Goal: Task Accomplishment & Management: Use online tool/utility

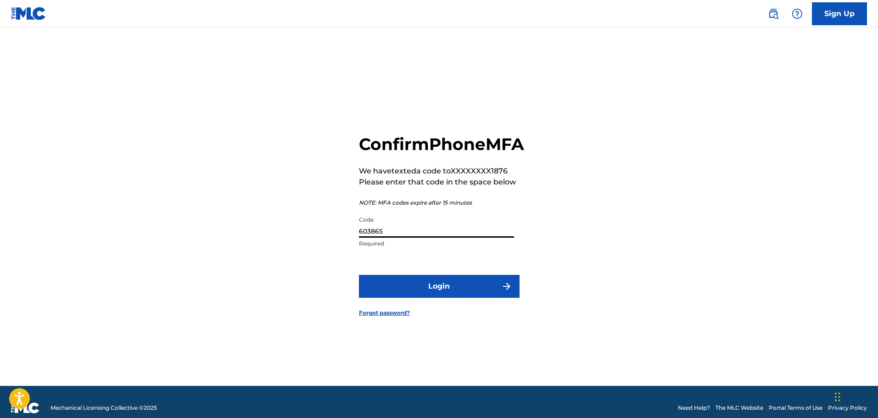
type input "603865"
click at [359, 275] on button "Login" at bounding box center [439, 286] width 161 height 23
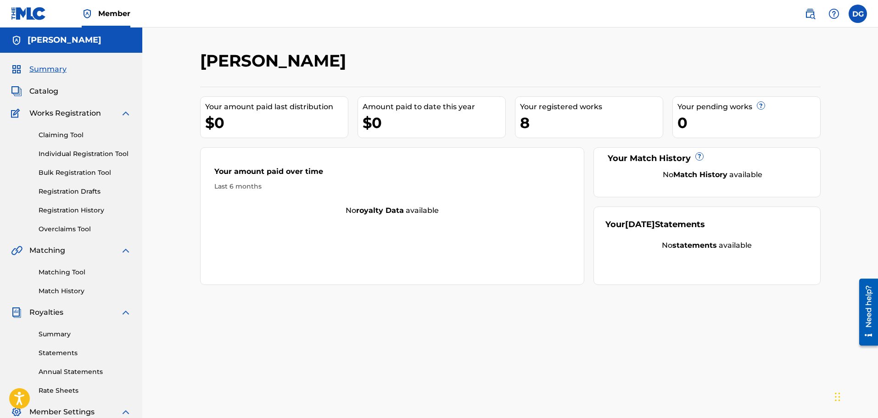
click at [107, 114] on div "Works Registration" at bounding box center [71, 113] width 120 height 11
click at [91, 137] on link "Claiming Tool" at bounding box center [85, 135] width 93 height 10
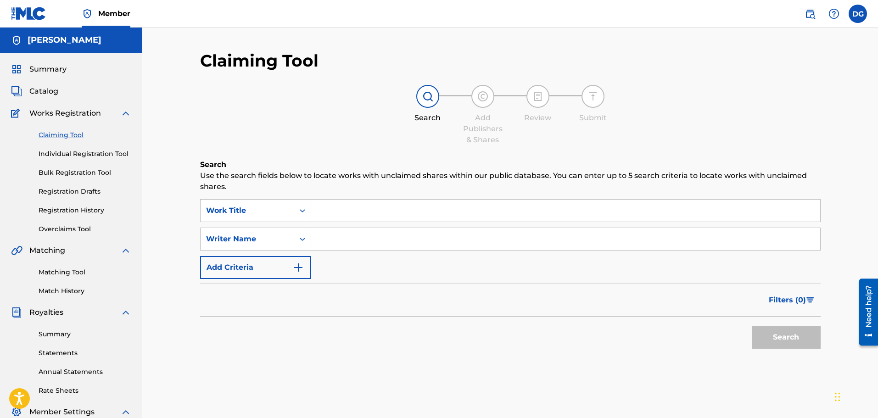
click at [345, 212] on input "Search Form" at bounding box center [565, 211] width 509 height 22
paste input "Intro (Official Audio) TNO Huncho"
type input "Intro (Official Audio) TNO Huncho"
click at [789, 338] on button "Search" at bounding box center [786, 337] width 69 height 23
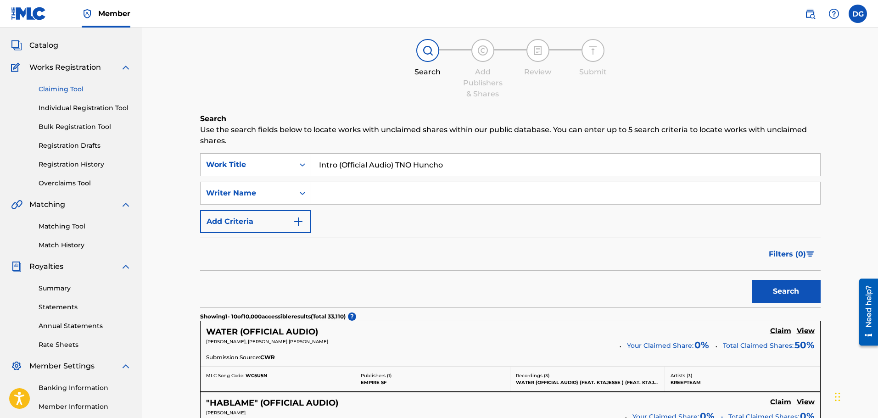
scroll to position [92, 0]
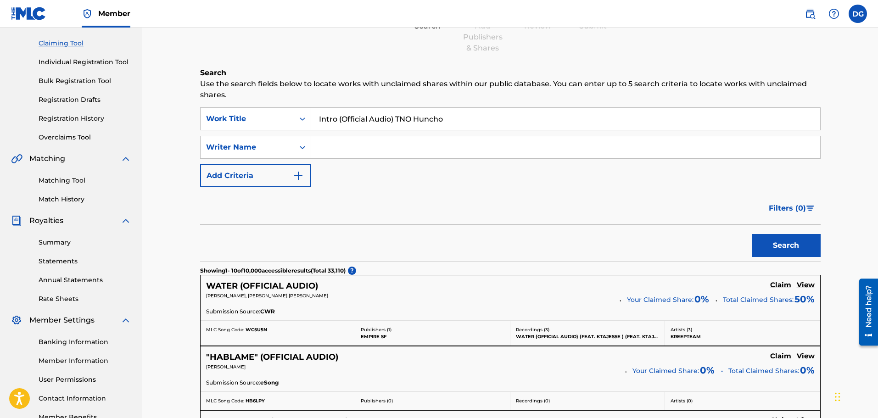
drag, startPoint x: 452, startPoint y: 114, endPoint x: 399, endPoint y: 123, distance: 53.4
click at [399, 123] on input "Intro (Official Audio) TNO Huncho" at bounding box center [565, 119] width 509 height 22
click at [451, 123] on input "Intro (Official Audio) TNO Huncho" at bounding box center [565, 119] width 509 height 22
drag, startPoint x: 454, startPoint y: 119, endPoint x: 399, endPoint y: 126, distance: 55.0
click at [399, 126] on input "Intro (Official Audio) TNO Huncho" at bounding box center [565, 119] width 509 height 22
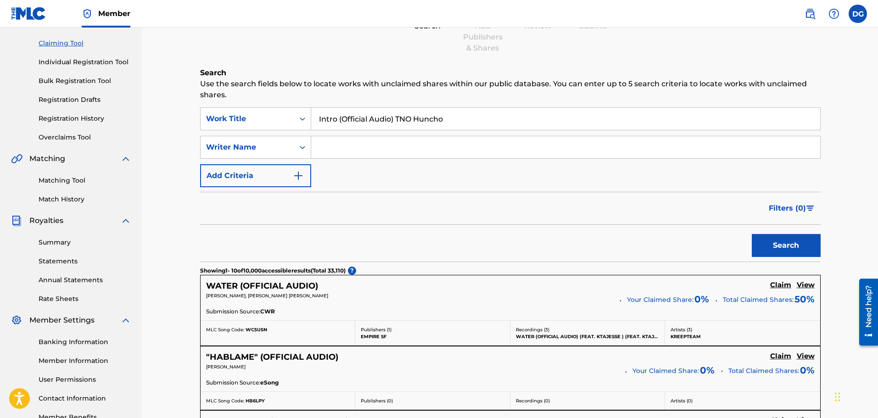
click at [399, 126] on input "Intro (Official Audio) TNO Huncho" at bounding box center [565, 119] width 509 height 22
drag, startPoint x: 458, startPoint y: 118, endPoint x: 400, endPoint y: 124, distance: 58.6
click at [400, 124] on input "Intro (Official Audio) TNO Huncho" at bounding box center [565, 119] width 509 height 22
drag, startPoint x: 460, startPoint y: 118, endPoint x: 396, endPoint y: 118, distance: 63.8
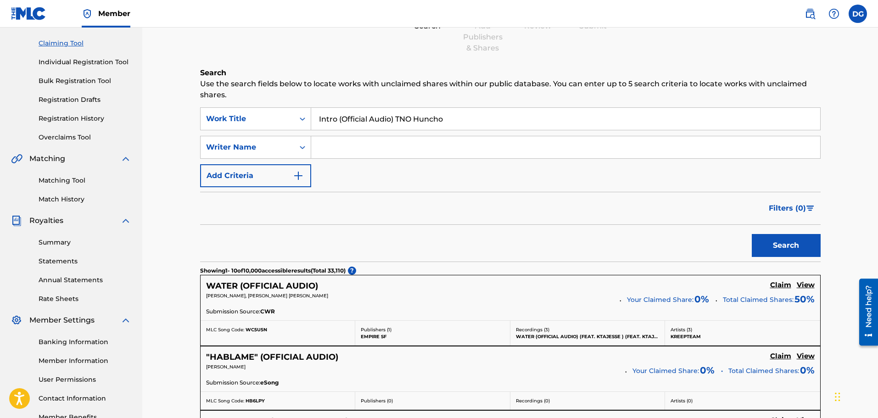
click at [396, 118] on input "Intro (Official Audio) TNO Huncho" at bounding box center [565, 119] width 509 height 22
click at [378, 150] on input "Search Form" at bounding box center [565, 147] width 509 height 22
paste input "TNO Huncho"
type input "TNO Huncho"
drag, startPoint x: 398, startPoint y: 119, endPoint x: 458, endPoint y: 122, distance: 60.2
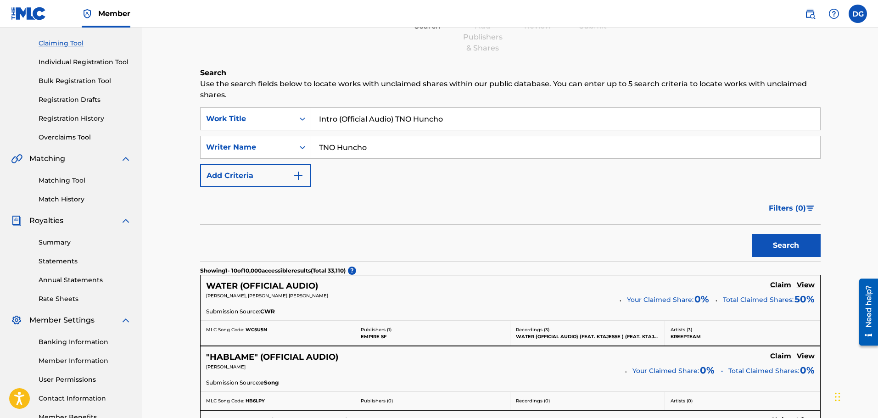
click at [458, 122] on input "Intro (Official Audio) TNO Huncho" at bounding box center [565, 119] width 509 height 22
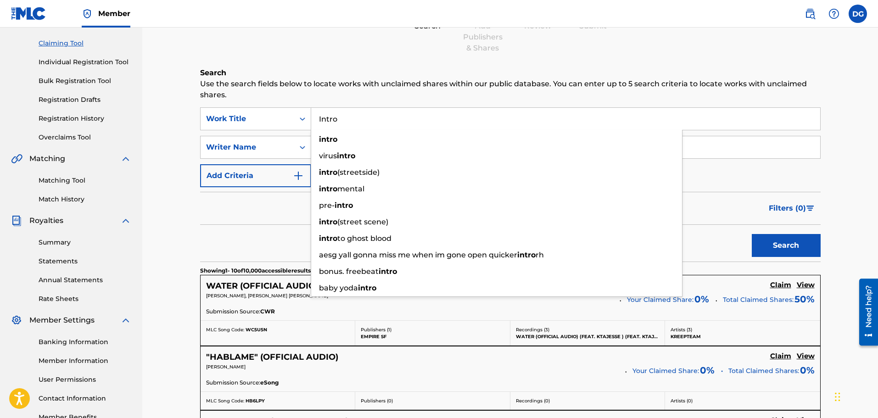
type input "Intro"
click at [752, 234] on button "Search" at bounding box center [786, 245] width 69 height 23
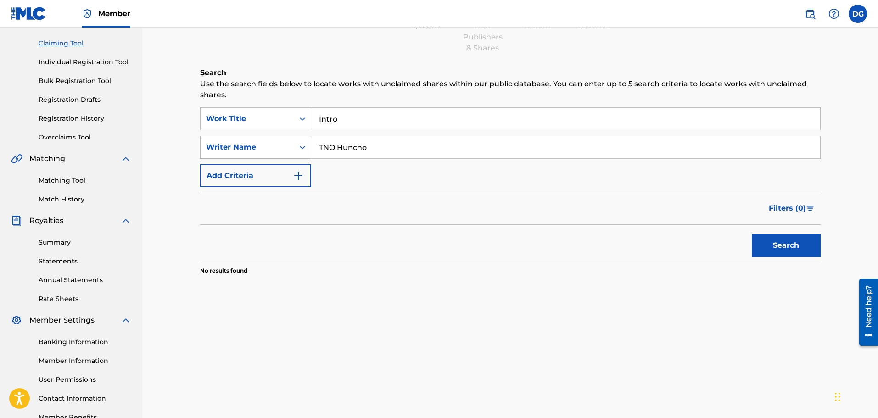
drag, startPoint x: 387, startPoint y: 145, endPoint x: 291, endPoint y: 149, distance: 95.5
click at [291, 149] on div "SearchWithCriteria64d56af2-6d6a-42f3-b37b-8a572002ed88 Writer Name [PERSON_NAME]" at bounding box center [510, 147] width 620 height 23
click at [818, 242] on button "Search" at bounding box center [786, 245] width 69 height 23
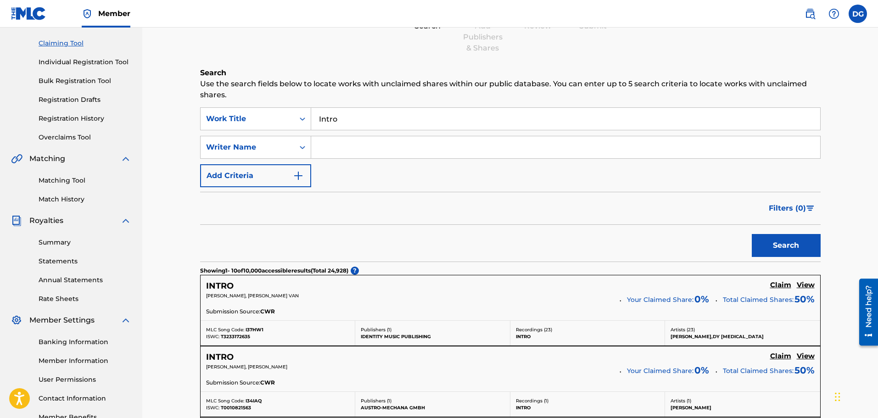
click at [354, 145] on input "Search Form" at bounding box center [565, 147] width 509 height 22
click at [460, 111] on input "Intro" at bounding box center [565, 119] width 509 height 22
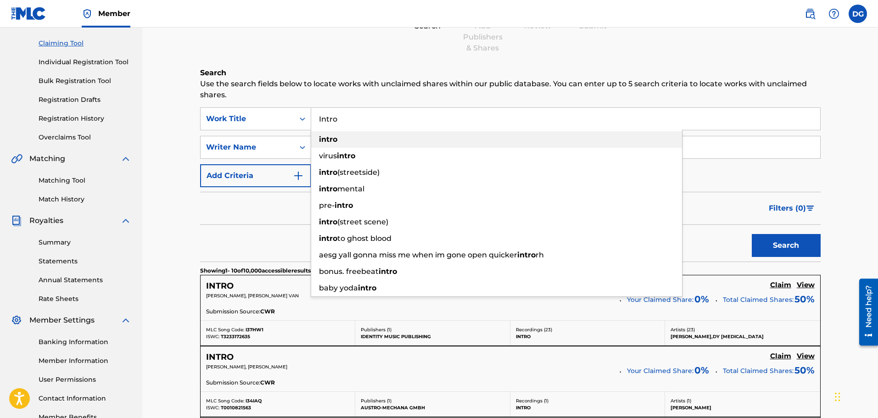
click at [377, 146] on div "intro" at bounding box center [496, 139] width 371 height 17
type input "intro"
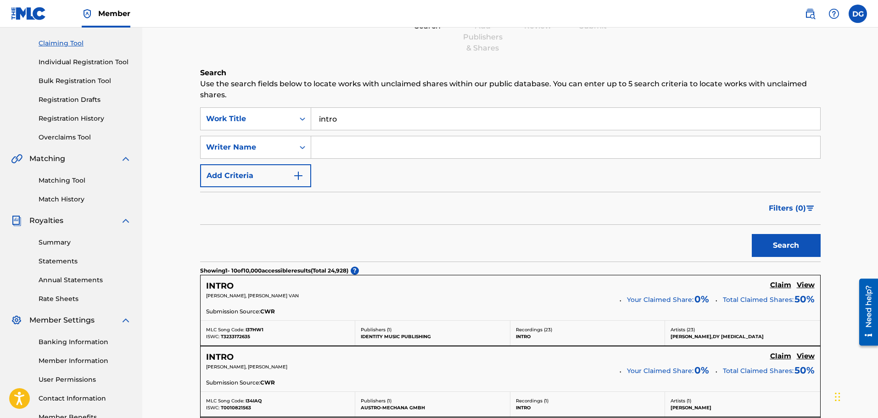
click at [377, 148] on input "Search Form" at bounding box center [565, 147] width 509 height 22
paste input "Intro (Official Audio)"
drag, startPoint x: 370, startPoint y: 144, endPoint x: 275, endPoint y: 149, distance: 95.6
click at [275, 149] on div "SearchWithCriteria64d56af2-6d6a-42f3-b37b-8a572002ed88 Writer Name Intro (Offic…" at bounding box center [510, 147] width 620 height 23
drag, startPoint x: 386, startPoint y: 150, endPoint x: 269, endPoint y: 159, distance: 117.8
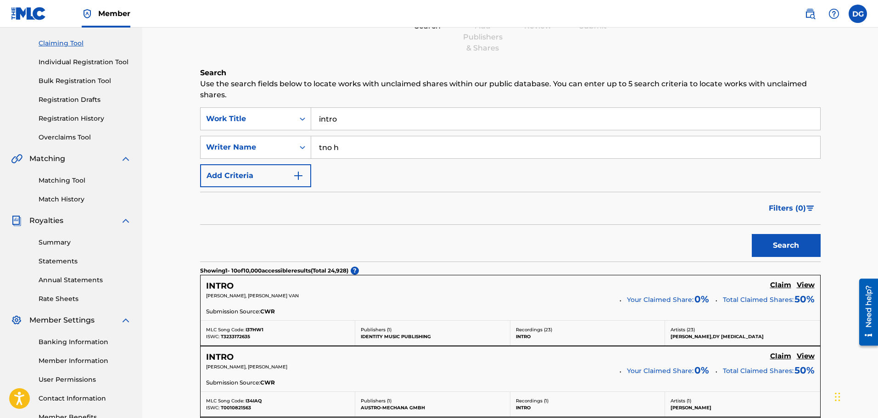
click at [269, 159] on div "SearchWithCriteria5d982719-e08f-4d60-b223-fa4fc9e581d0 Work Title intro SearchW…" at bounding box center [510, 147] width 620 height 80
paste input "TNO Huncho"
type input "TNO Huncho"
click at [790, 247] on button "Search" at bounding box center [786, 245] width 69 height 23
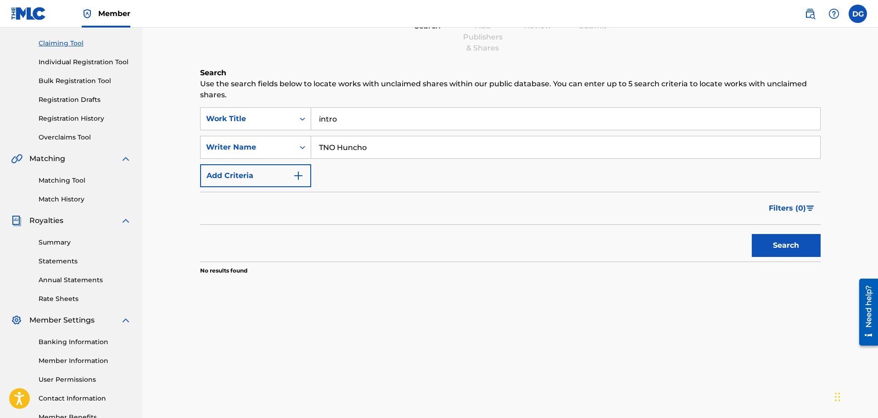
drag, startPoint x: 409, startPoint y: 145, endPoint x: 218, endPoint y: 160, distance: 191.0
click at [220, 160] on div "SearchWithCriteria5d982719-e08f-4d60-b223-fa4fc9e581d0 Work Title intro SearchW…" at bounding box center [510, 147] width 620 height 80
drag, startPoint x: 323, startPoint y: 118, endPoint x: 267, endPoint y: 118, distance: 56.9
click at [267, 118] on div "SearchWithCriteria5d982719-e08f-4d60-b223-fa4fc9e581d0 Work Title intro" at bounding box center [510, 118] width 620 height 23
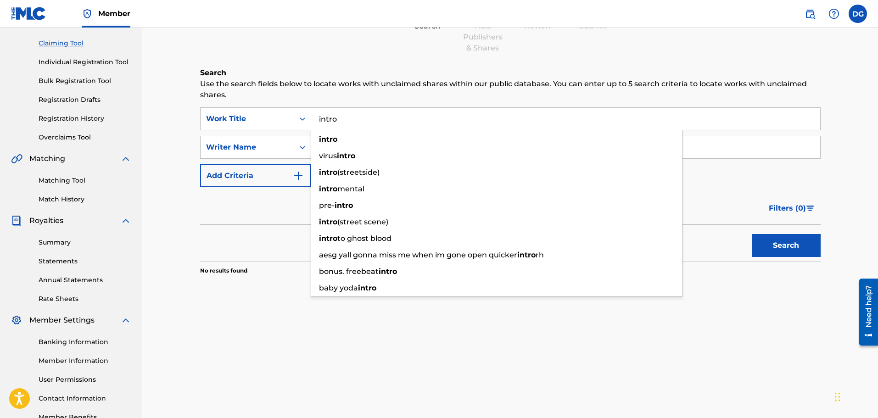
paste input "TNO Hunch"
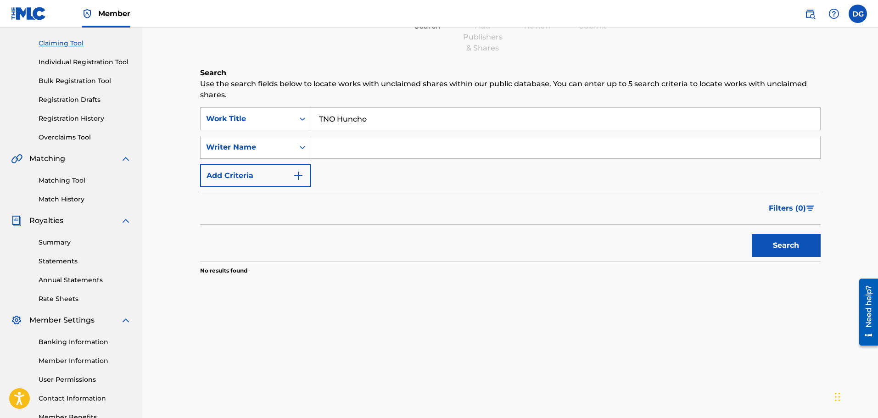
type input "TNO Huncho"
click at [764, 244] on button "Search" at bounding box center [786, 245] width 69 height 23
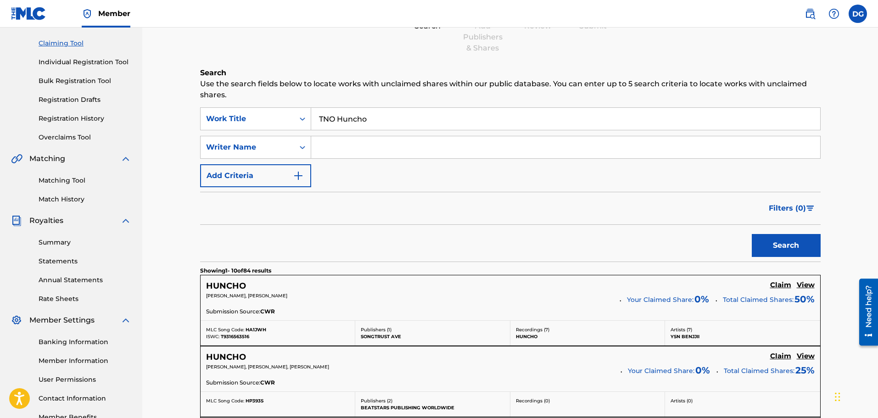
scroll to position [0, 0]
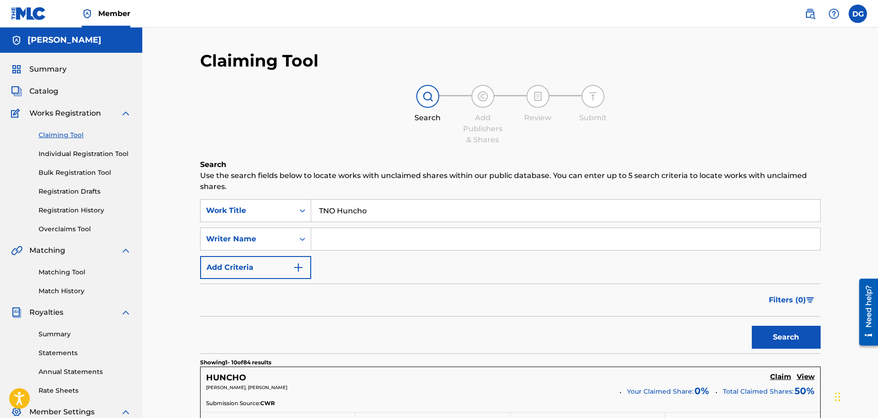
click at [301, 270] on img "Search Form" at bounding box center [298, 267] width 11 height 11
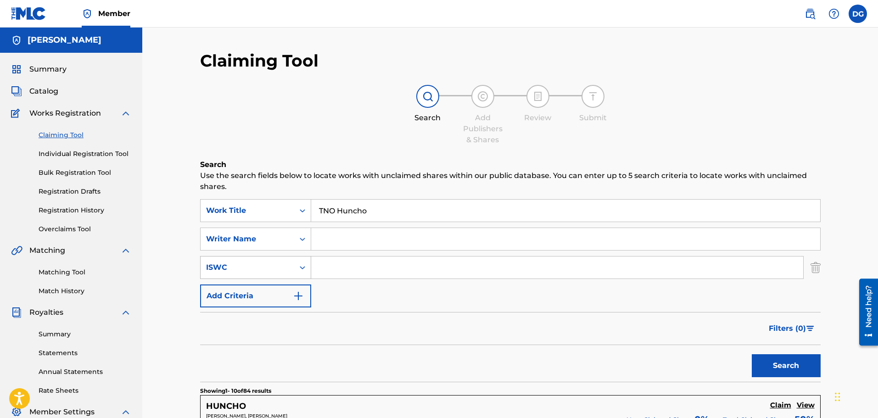
click at [305, 270] on icon "Search Form" at bounding box center [302, 267] width 9 height 9
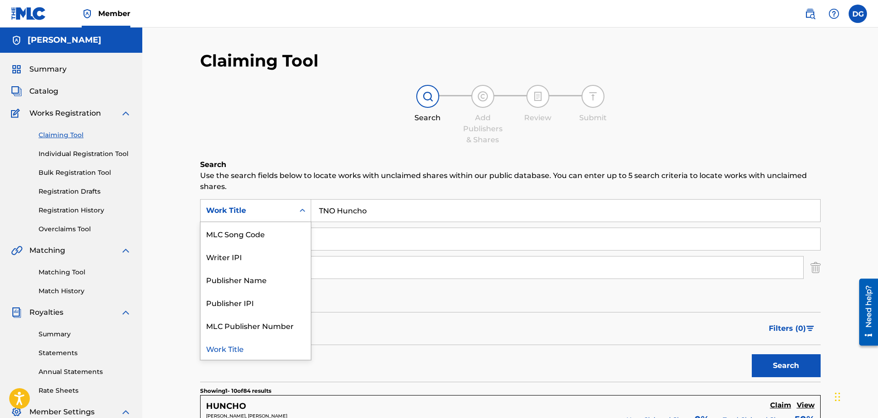
click at [305, 216] on div "Search Form" at bounding box center [302, 210] width 17 height 17
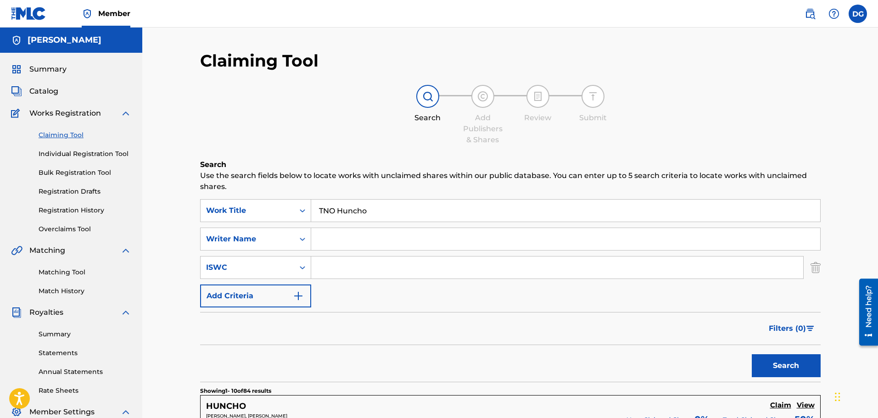
scroll to position [138, 0]
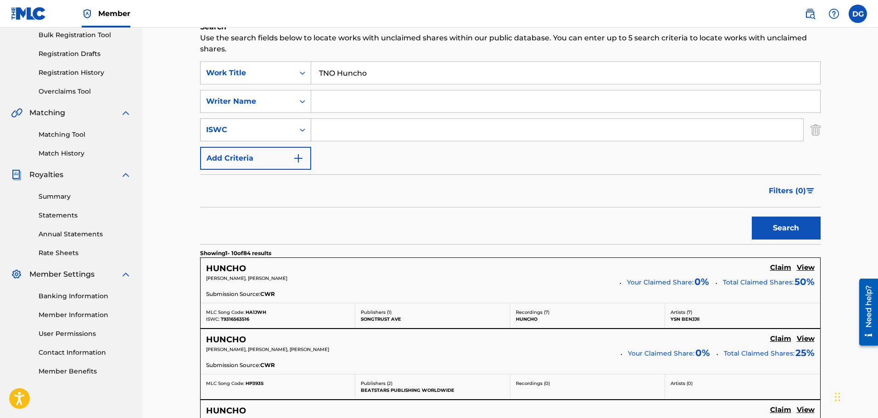
click at [302, 131] on icon "Search Form" at bounding box center [302, 129] width 9 height 9
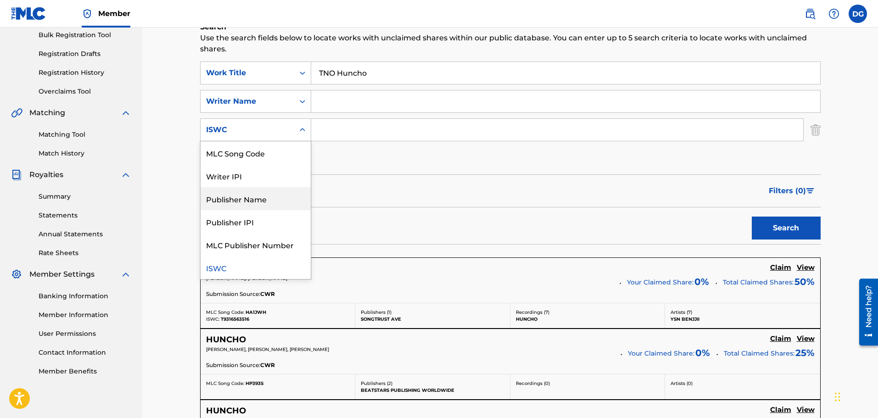
click at [279, 205] on div "Publisher Name" at bounding box center [256, 198] width 110 height 23
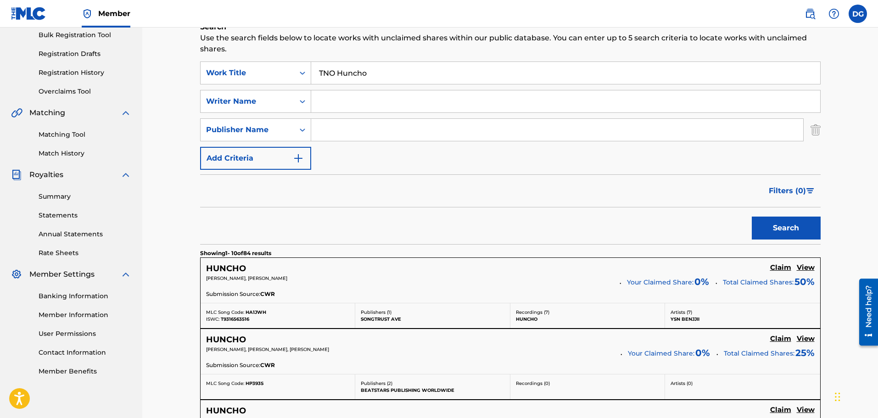
click at [336, 132] on input "Search Form" at bounding box center [557, 130] width 492 height 22
drag, startPoint x: 390, startPoint y: 76, endPoint x: 260, endPoint y: 70, distance: 130.0
click at [264, 72] on div "SearchWithCriteria5d982719-e08f-4d60-b223-fa4fc9e581d0 Work Title TNO Huncho" at bounding box center [510, 72] width 620 height 23
click at [357, 119] on input "Search Form" at bounding box center [557, 130] width 492 height 22
paste input "TNO Huncho"
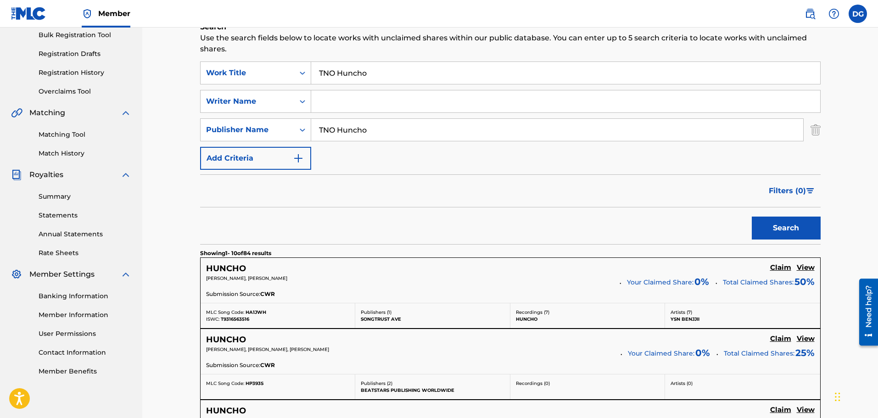
type input "TNO Huncho"
click at [752, 217] on button "Search" at bounding box center [786, 228] width 69 height 23
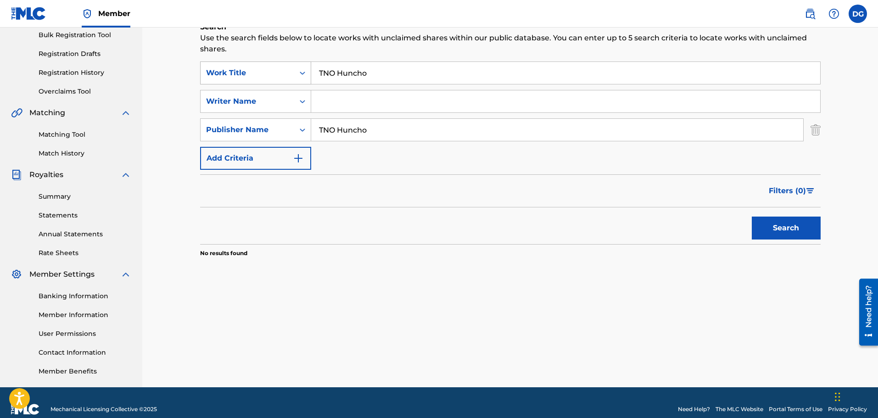
drag, startPoint x: 442, startPoint y: 70, endPoint x: 302, endPoint y: 76, distance: 140.1
click at [309, 76] on div "SearchWithCriteria5d982719-e08f-4d60-b223-fa4fc9e581d0 Work Title TNO Huncho" at bounding box center [510, 72] width 620 height 23
click at [752, 217] on button "Search" at bounding box center [786, 228] width 69 height 23
drag, startPoint x: 391, startPoint y: 130, endPoint x: 319, endPoint y: 121, distance: 73.1
click at [321, 121] on input "TNO Huncho" at bounding box center [557, 130] width 492 height 22
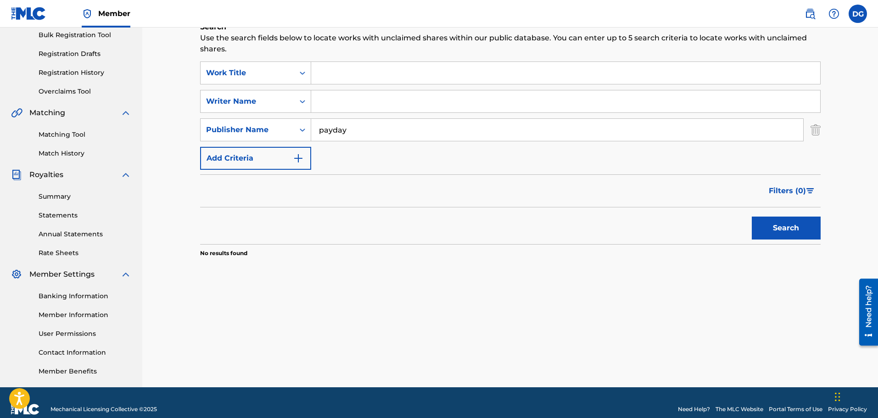
type input "payday"
click at [752, 217] on button "Search" at bounding box center [786, 228] width 69 height 23
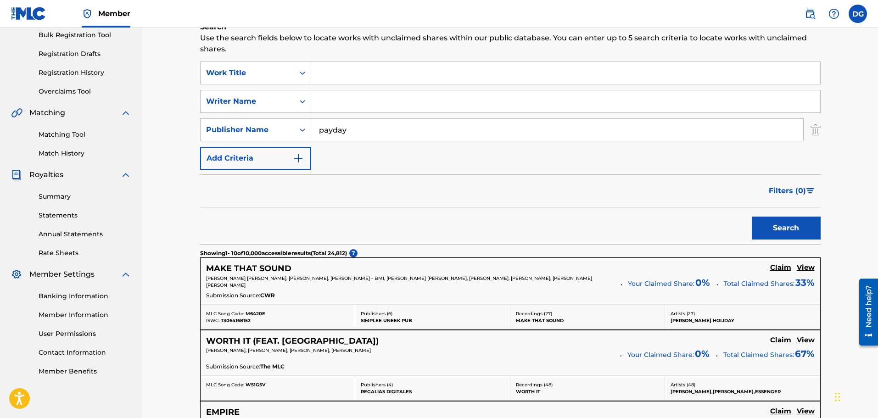
drag, startPoint x: 355, startPoint y: 133, endPoint x: 202, endPoint y: 114, distance: 154.4
click at [228, 116] on div "SearchWithCriteria5d982719-e08f-4d60-b223-fa4fc9e581d0 Work Title SearchWithCri…" at bounding box center [510, 115] width 620 height 108
click at [381, 99] on input "Search Form" at bounding box center [565, 101] width 509 height 22
type input "jimbob"
click at [752, 217] on button "Search" at bounding box center [786, 228] width 69 height 23
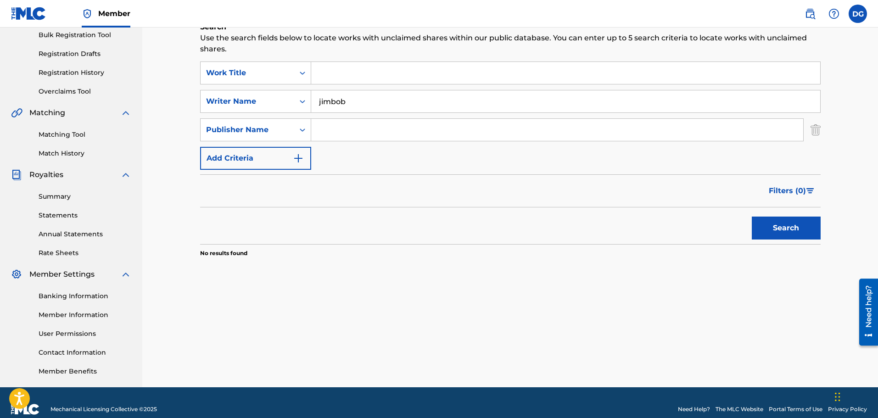
drag, startPoint x: 379, startPoint y: 103, endPoint x: 198, endPoint y: 106, distance: 181.7
click at [203, 108] on div "SearchWithCriteria64d56af2-6d6a-42f3-b37b-8a572002ed88 Writer Name [PERSON_NAME]" at bounding box center [510, 101] width 620 height 23
click at [752, 217] on button "Search" at bounding box center [786, 228] width 69 height 23
type input "Jimbob"
click at [752, 217] on button "Search" at bounding box center [786, 228] width 69 height 23
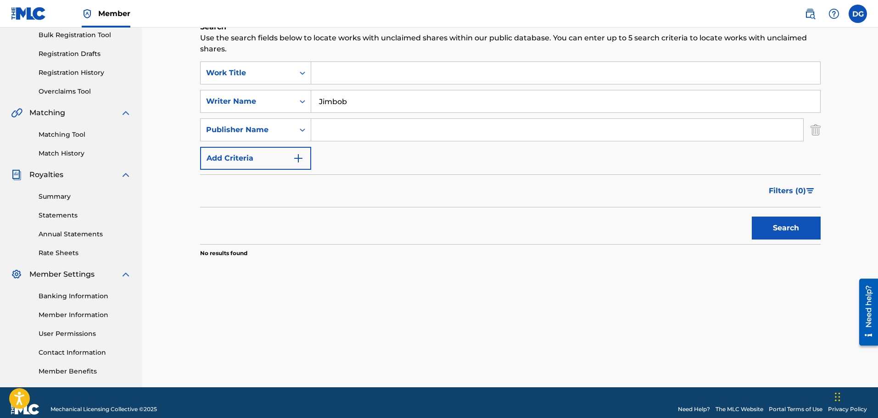
drag, startPoint x: 400, startPoint y: 96, endPoint x: 157, endPoint y: 118, distance: 243.3
click at [181, 118] on div "Claiming Tool Search Add Publishers & Shares Review Submit Search Use the searc…" at bounding box center [510, 138] width 736 height 497
click at [403, 65] on input "Search Form" at bounding box center [565, 73] width 509 height 22
type input "birkin jimbob"
click at [752, 217] on button "Search" at bounding box center [786, 228] width 69 height 23
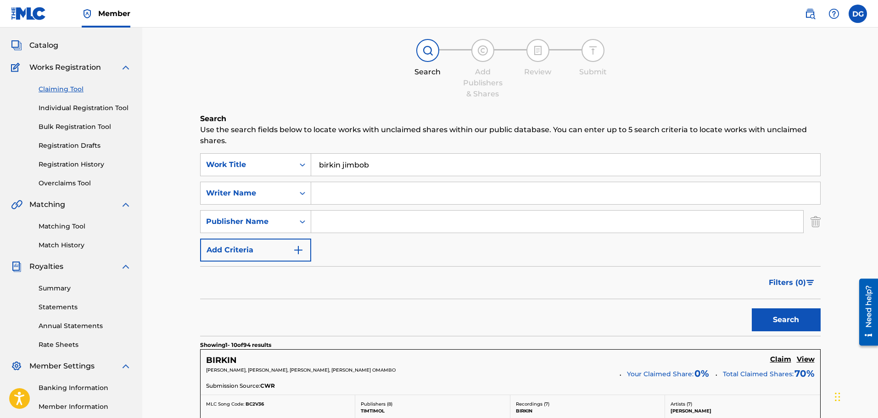
scroll to position [0, 0]
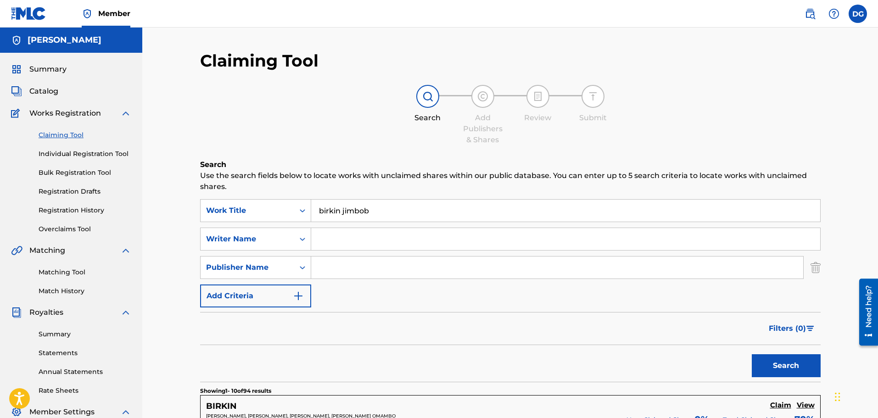
drag, startPoint x: 368, startPoint y: 212, endPoint x: 341, endPoint y: 211, distance: 26.6
click at [341, 211] on input "birkin jimbob" at bounding box center [565, 211] width 509 height 22
click at [344, 240] on input "Search Form" at bounding box center [565, 239] width 509 height 22
paste input "jimbob"
type input "jimbob"
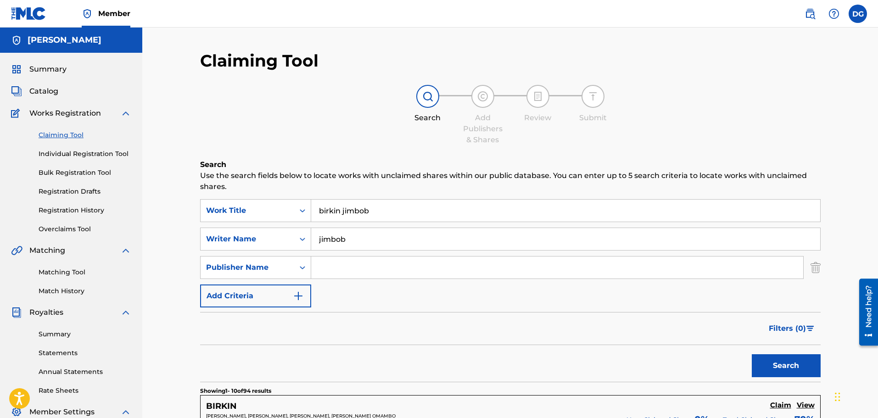
drag, startPoint x: 378, startPoint y: 215, endPoint x: 342, endPoint y: 213, distance: 35.8
click at [342, 213] on input "birkin jimbob" at bounding box center [565, 211] width 509 height 22
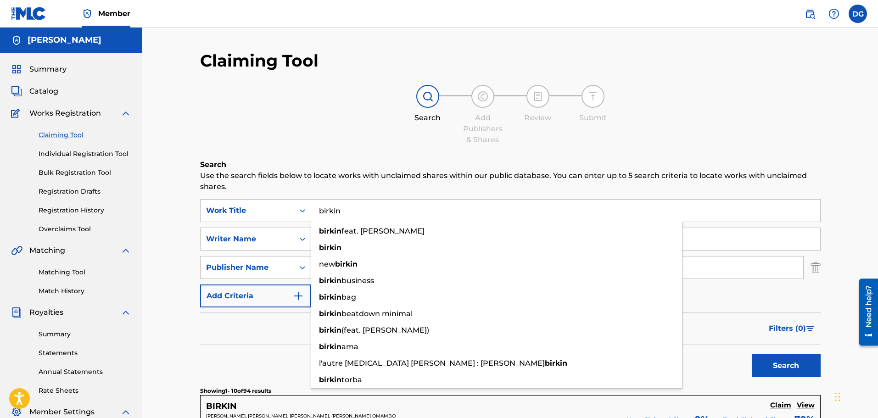
type input "birkin"
click at [752, 354] on button "Search" at bounding box center [786, 365] width 69 height 23
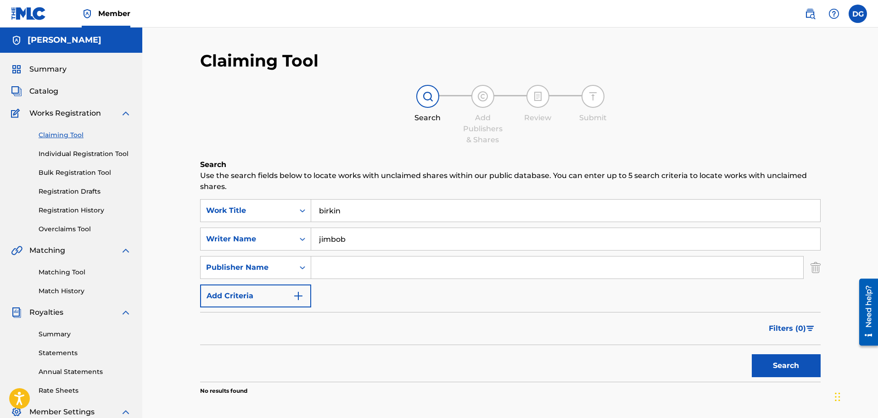
click at [335, 214] on input "birkin" at bounding box center [565, 211] width 509 height 22
click at [344, 215] on input "birkin" at bounding box center [565, 211] width 509 height 22
click at [333, 242] on input "jimbob" at bounding box center [565, 239] width 509 height 22
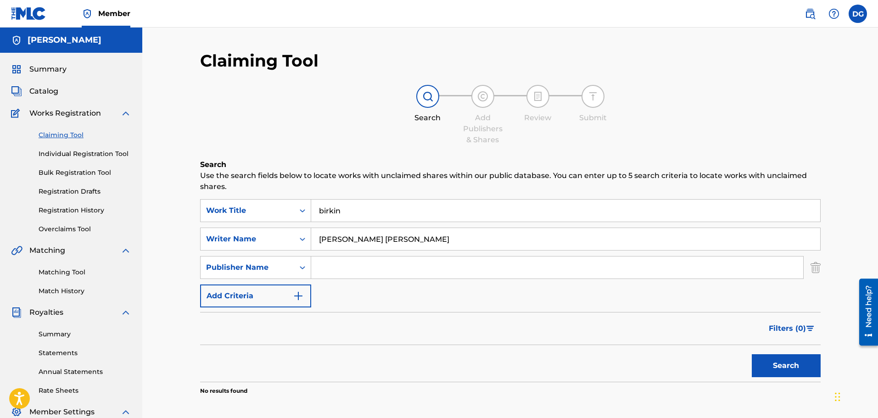
type input "[PERSON_NAME] [PERSON_NAME]"
click at [752, 354] on button "Search" at bounding box center [786, 365] width 69 height 23
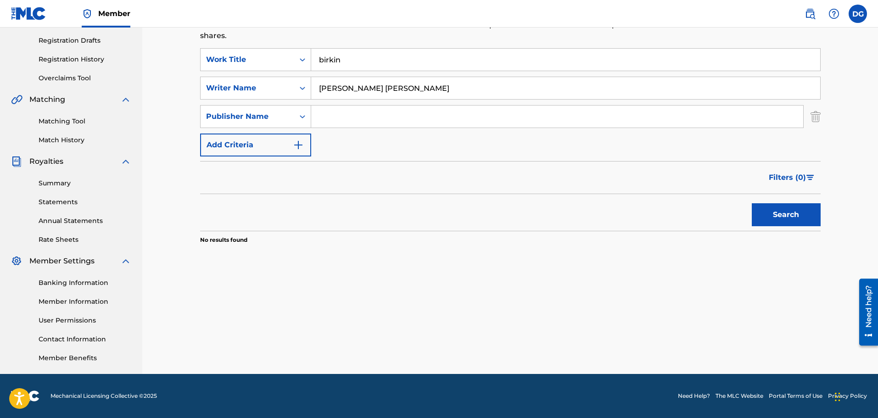
scroll to position [105, 0]
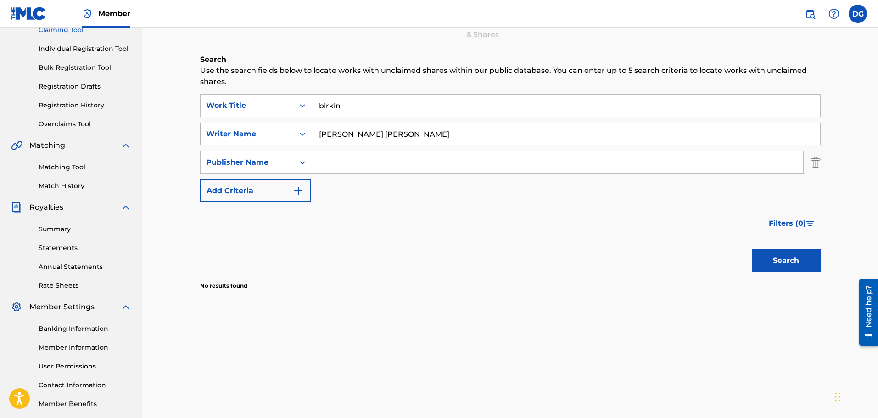
drag, startPoint x: 367, startPoint y: 136, endPoint x: 289, endPoint y: 143, distance: 78.4
click at [289, 144] on div "SearchWithCriteria64d56af2-6d6a-42f3-b37b-8a572002ed88 Writer Name [PERSON_NAME…" at bounding box center [510, 134] width 620 height 23
click at [367, 109] on input "birkin" at bounding box center [565, 106] width 509 height 22
paste input "[PERSON_NAME] [PERSON_NAME]"
type input "[PERSON_NAME] [PERSON_NAME]"
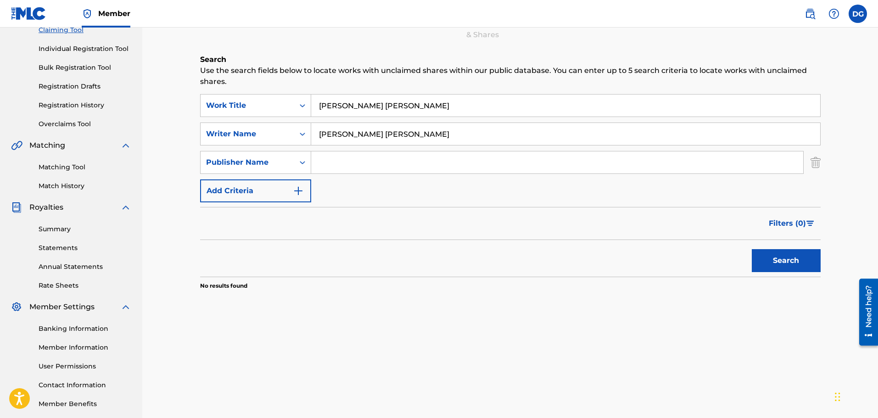
drag, startPoint x: 391, startPoint y: 132, endPoint x: 223, endPoint y: 150, distance: 168.9
click at [238, 151] on div "SearchWithCriteria5d982719-e08f-4d60-b223-fa4fc9e581d0 Work Title [PERSON_NAME]…" at bounding box center [510, 148] width 620 height 108
click at [752, 249] on button "Search" at bounding box center [786, 260] width 69 height 23
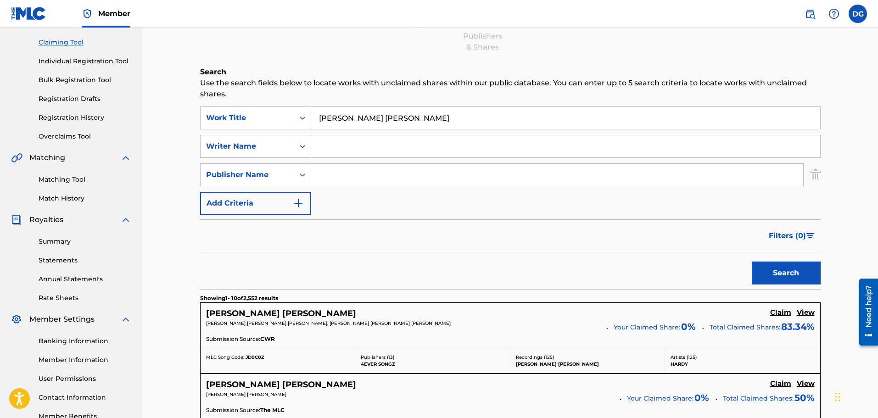
scroll to position [0, 0]
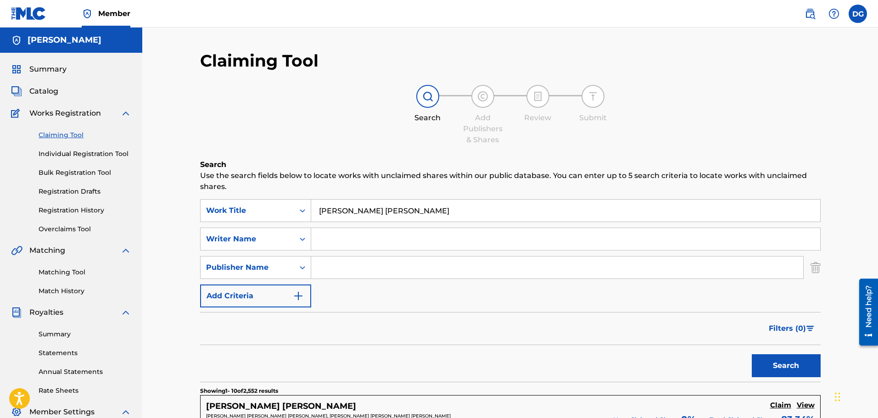
drag, startPoint x: 395, startPoint y: 212, endPoint x: 128, endPoint y: 216, distance: 266.6
click at [413, 239] on input "Search Form" at bounding box center [565, 239] width 509 height 22
type input "[PERSON_NAME]"
drag, startPoint x: 349, startPoint y: 150, endPoint x: 297, endPoint y: 162, distance: 52.9
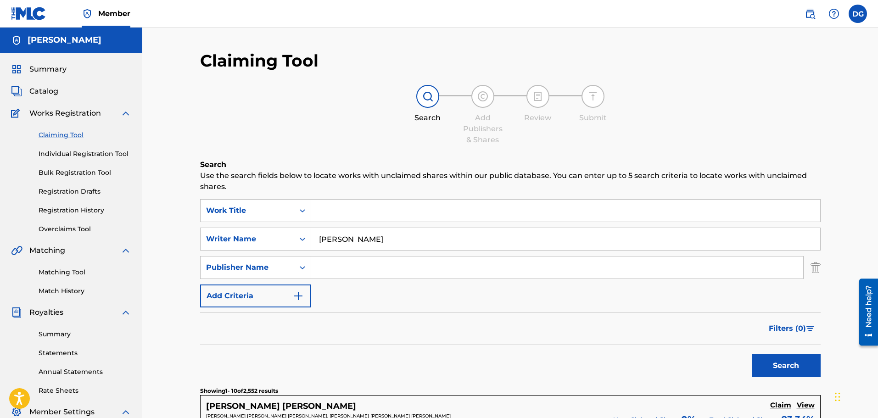
click at [284, 202] on div "Work Title" at bounding box center [248, 210] width 94 height 17
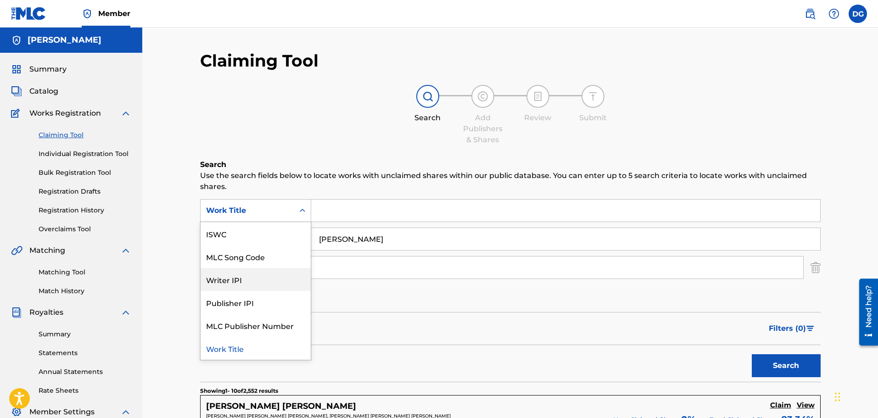
click at [258, 277] on div "Writer IPI" at bounding box center [256, 279] width 110 height 23
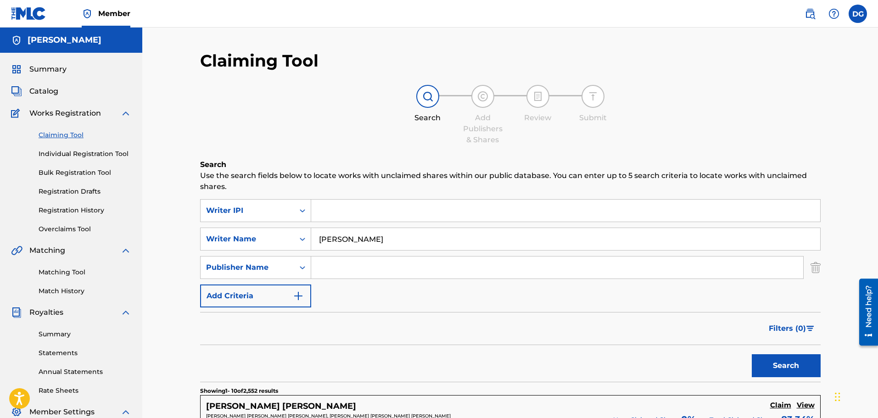
click at [335, 206] on input "Search Form" at bounding box center [565, 211] width 509 height 22
drag, startPoint x: 374, startPoint y: 242, endPoint x: 271, endPoint y: 232, distance: 103.7
click at [281, 238] on div "SearchWithCriteria64d56af2-6d6a-42f3-b37b-8a572002ed88 Writer Name [PERSON_NAME]" at bounding box center [510, 239] width 620 height 23
click at [315, 221] on input "Search Form" at bounding box center [565, 211] width 509 height 22
click at [318, 220] on input "Search Form" at bounding box center [565, 211] width 509 height 22
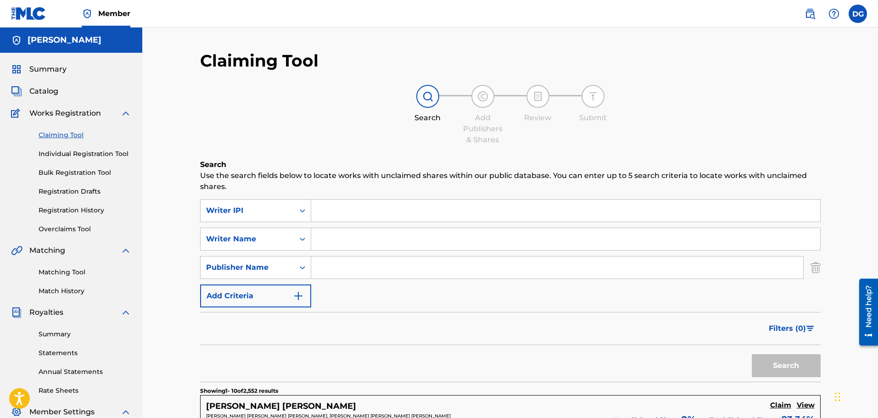
click at [346, 217] on input "Search Form" at bounding box center [565, 211] width 509 height 22
click at [360, 203] on input "Search Form" at bounding box center [565, 211] width 509 height 22
type input "00846963979"
click at [775, 363] on button "Search" at bounding box center [786, 365] width 69 height 23
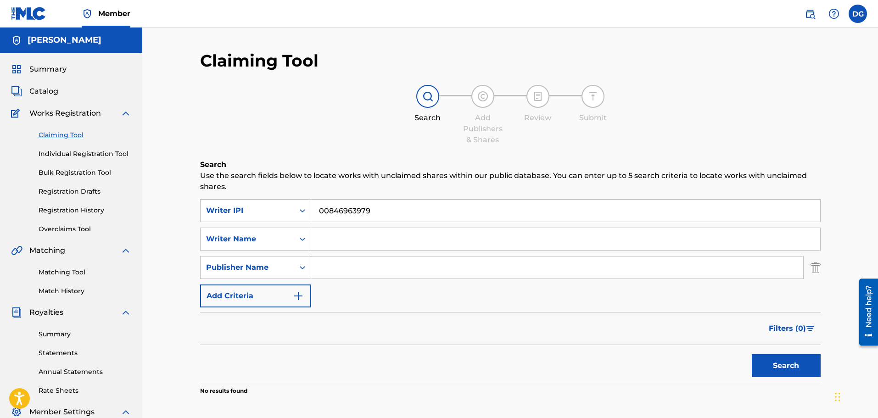
click at [779, 368] on button "Search" at bounding box center [786, 365] width 69 height 23
drag, startPoint x: 390, startPoint y: 210, endPoint x: 254, endPoint y: 215, distance: 136.8
click at [254, 215] on div "SearchWithCriteria4df41566-f3f4-4c9b-878f-25d9f5993dc1 Writer IPI 00846963979" at bounding box center [510, 210] width 620 height 23
click at [298, 212] on icon "Search Form" at bounding box center [302, 210] width 9 height 9
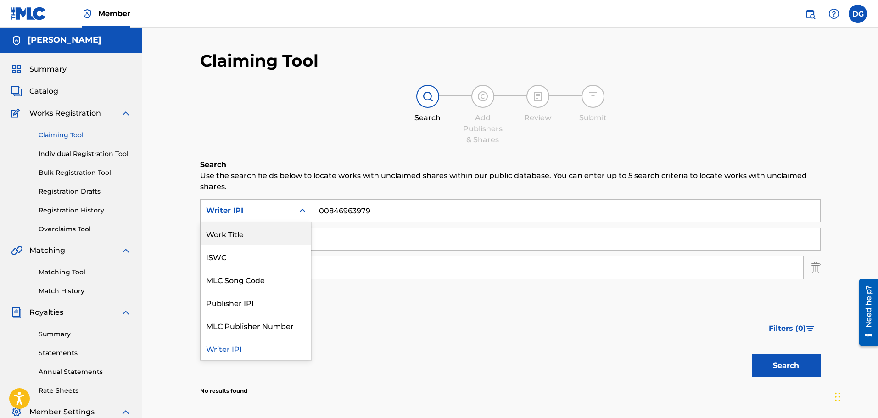
click at [288, 234] on div "Work Title" at bounding box center [256, 233] width 110 height 23
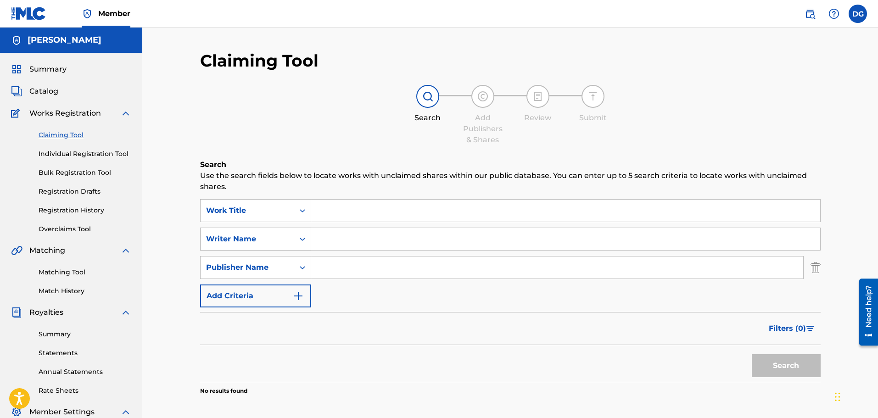
click at [294, 234] on div "Search Form" at bounding box center [302, 239] width 17 height 22
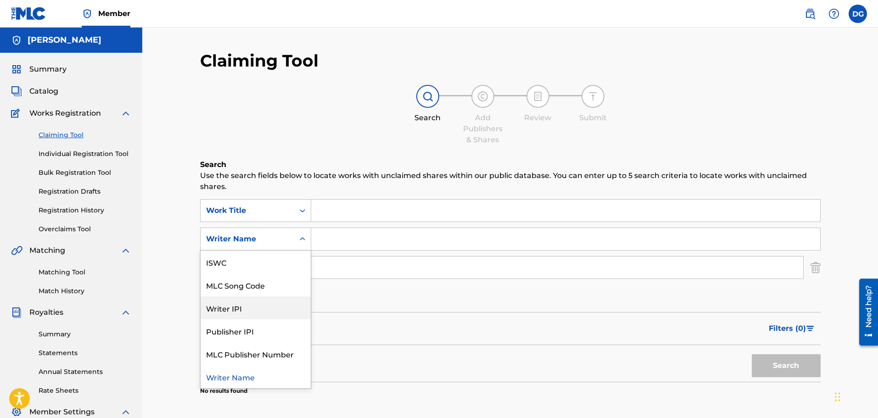
drag, startPoint x: 275, startPoint y: 302, endPoint x: 306, endPoint y: 267, distance: 47.1
click at [275, 303] on div "Writer IPI" at bounding box center [256, 307] width 110 height 23
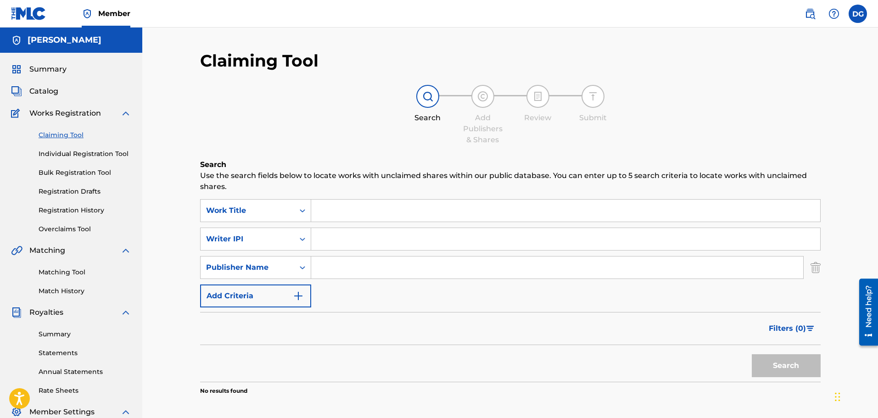
click at [337, 241] on input "Search Form" at bounding box center [565, 239] width 509 height 22
paste input "00846963979"
type input "00846963979"
click at [752, 354] on button "Search" at bounding box center [786, 365] width 69 height 23
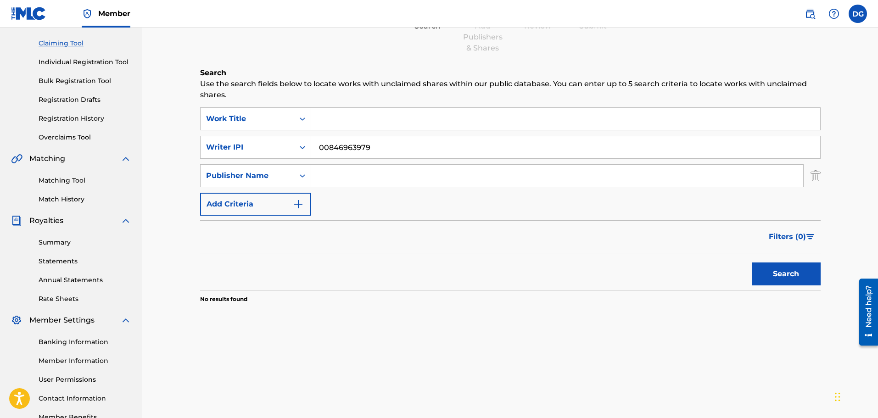
drag, startPoint x: 379, startPoint y: 152, endPoint x: 183, endPoint y: 149, distance: 195.5
click at [201, 151] on div "SearchWithCriteria7eb3d7f2-641f-421a-84cb-0a2406e617f1 Writer IPI 00846963979" at bounding box center [510, 147] width 620 height 23
type input "[PERSON_NAME]"
click at [752, 262] on button "Search" at bounding box center [786, 273] width 69 height 23
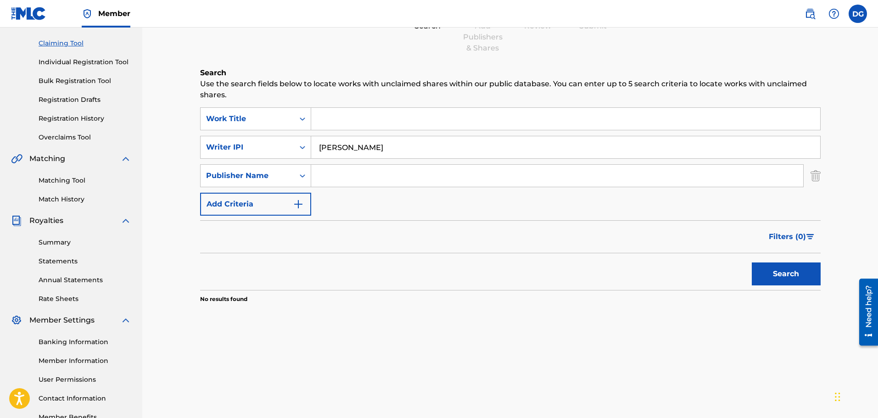
scroll to position [151, 0]
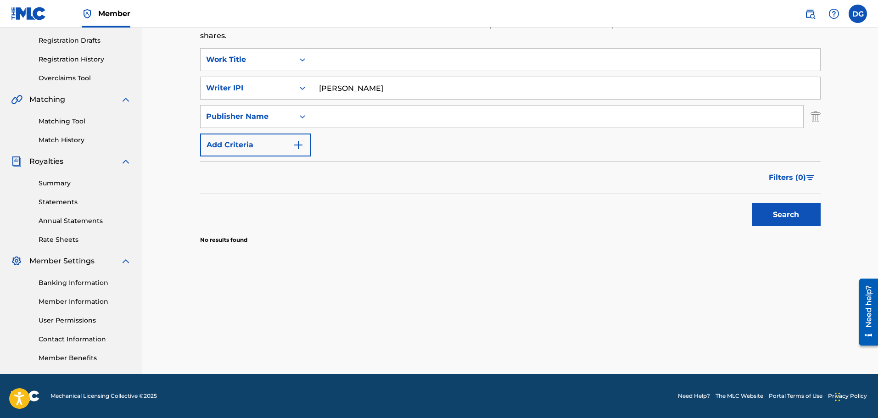
click at [752, 203] on button "Search" at bounding box center [786, 214] width 69 height 23
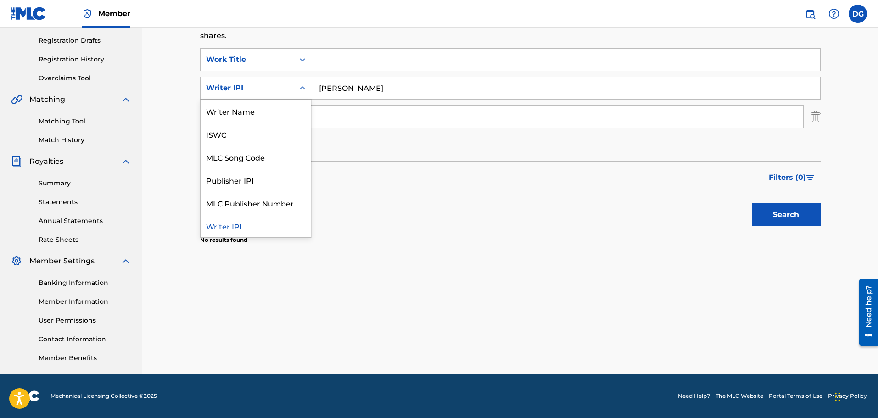
click at [297, 87] on div "Search Form" at bounding box center [302, 88] width 17 height 17
click at [278, 118] on div "Writer Name" at bounding box center [256, 111] width 110 height 23
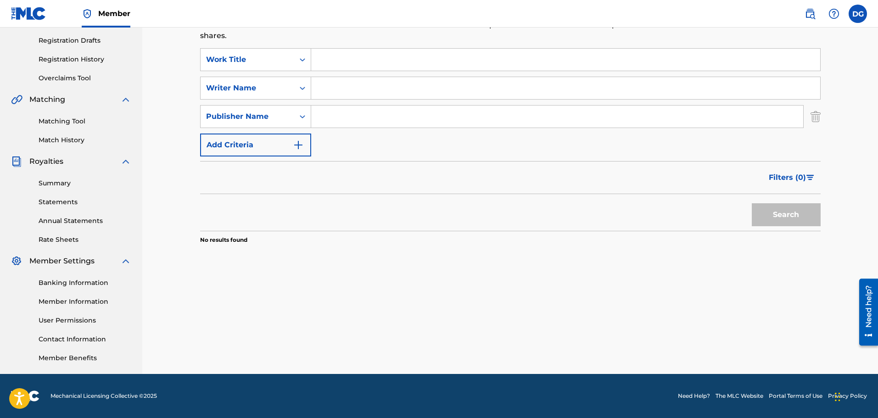
click at [378, 97] on input "Search Form" at bounding box center [565, 88] width 509 height 22
type input "[PERSON_NAME]"
click at [752, 203] on button "Search" at bounding box center [786, 214] width 69 height 23
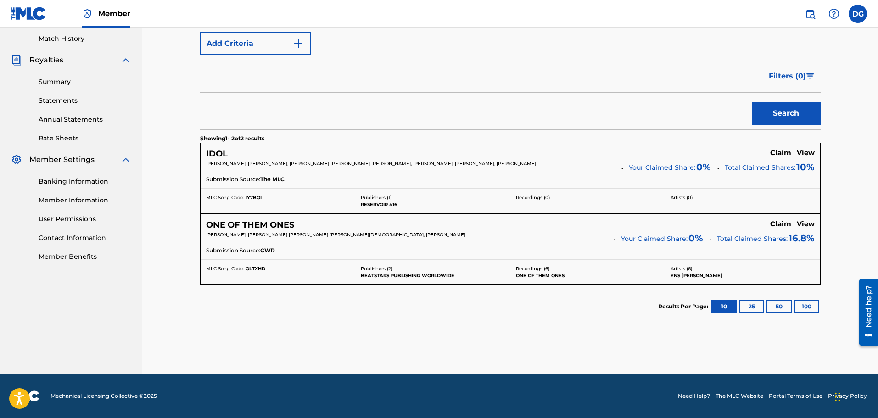
scroll to position [69, 0]
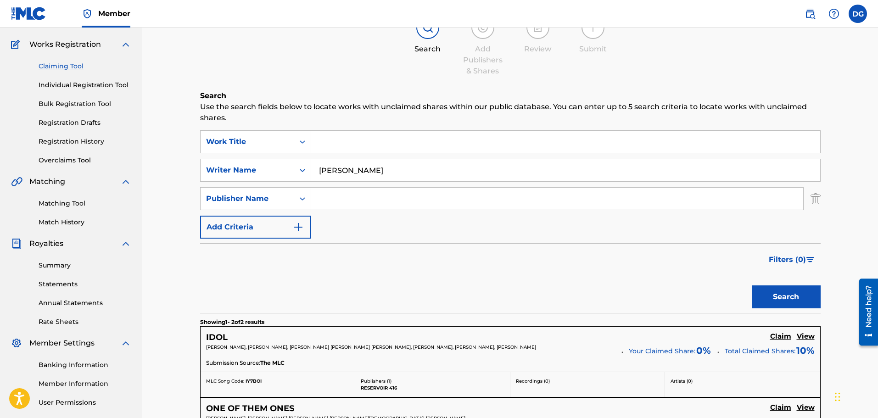
click at [118, 40] on div "Works Registration" at bounding box center [71, 44] width 120 height 11
click at [123, 47] on img at bounding box center [125, 44] width 11 height 11
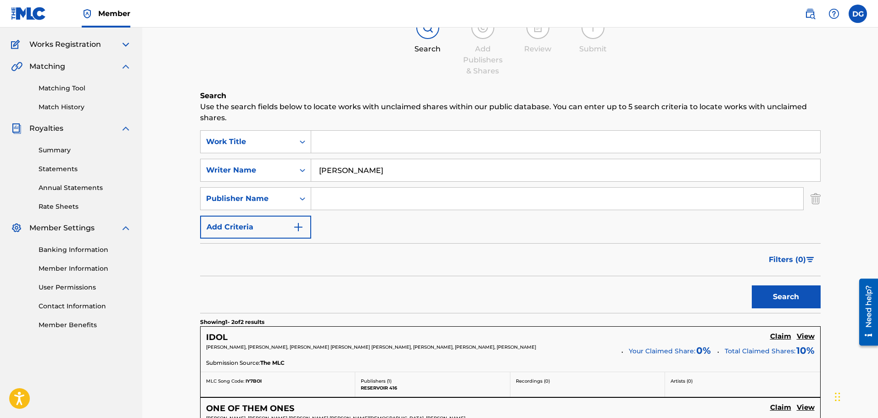
click at [124, 120] on div "Summary Catalog Works Registration Claiming Tool Individual Registration Tool B…" at bounding box center [71, 162] width 142 height 357
click at [124, 126] on img at bounding box center [125, 128] width 11 height 11
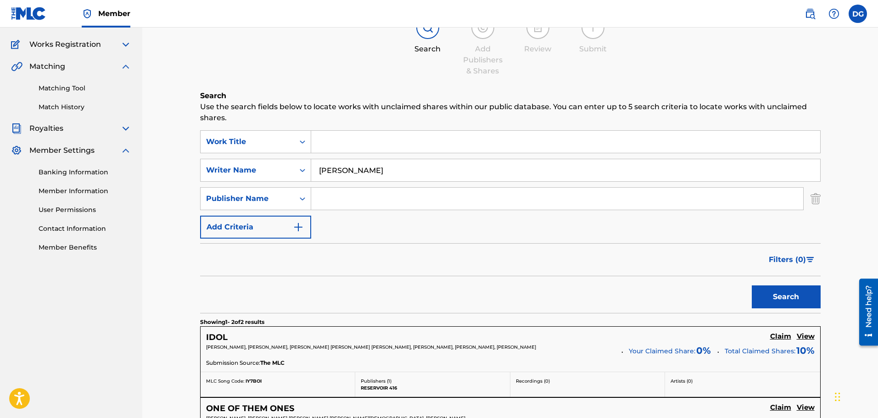
click at [120, 42] on div "Works Registration" at bounding box center [71, 44] width 120 height 11
click at [124, 51] on div "Summary Catalog Works Registration Claiming Tool Individual Registration Tool B…" at bounding box center [71, 123] width 142 height 279
drag, startPoint x: 126, startPoint y: 50, endPoint x: 125, endPoint y: 39, distance: 11.1
click at [125, 46] on div "Summary Catalog Works Registration Claiming Tool Individual Registration Tool B…" at bounding box center [71, 123] width 142 height 279
drag, startPoint x: 125, startPoint y: 39, endPoint x: 123, endPoint y: 45, distance: 6.7
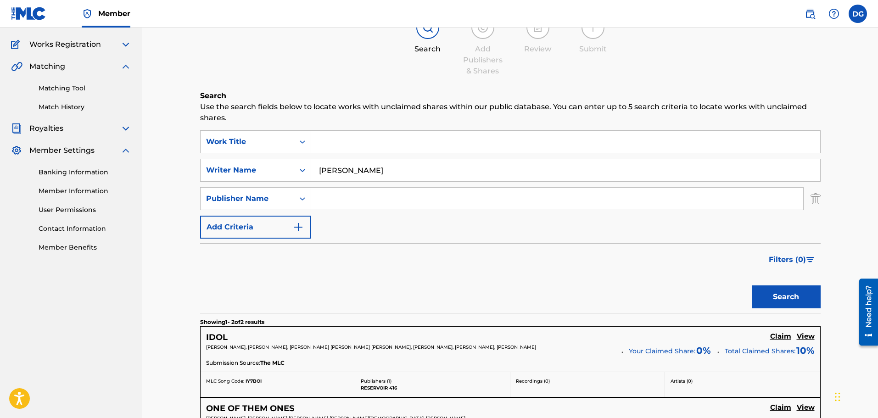
click at [125, 39] on div "Summary Catalog Works Registration Claiming Tool Individual Registration Tool B…" at bounding box center [71, 123] width 142 height 279
click at [123, 45] on img at bounding box center [125, 44] width 11 height 11
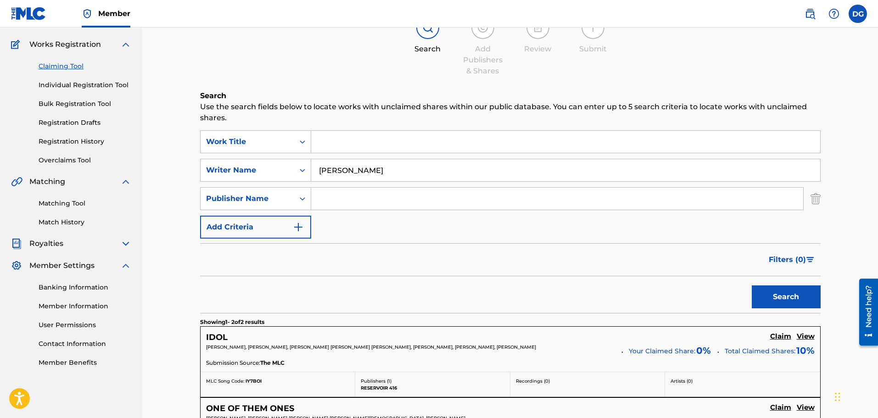
click at [113, 50] on div "Claiming Tool Individual Registration Tool Bulk Registration Tool Registration …" at bounding box center [71, 107] width 120 height 115
click at [84, 206] on link "Matching Tool" at bounding box center [85, 204] width 93 height 10
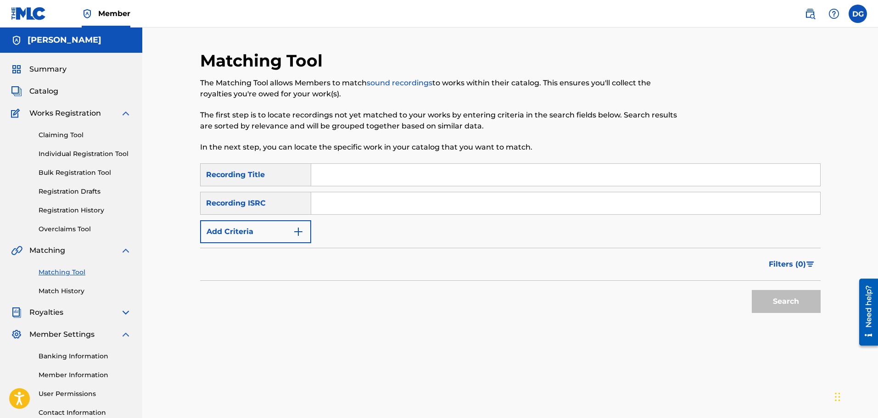
click at [78, 293] on link "Match History" at bounding box center [85, 291] width 93 height 10
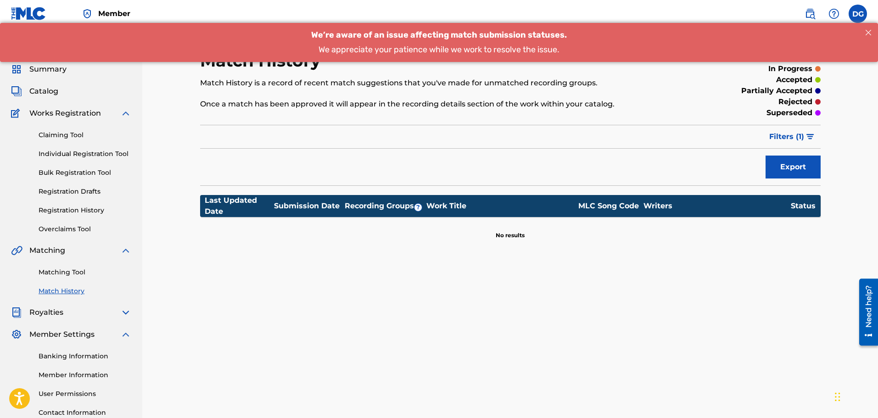
click at [77, 318] on div "Summary Catalog Works Registration Claiming Tool Individual Registration Tool B…" at bounding box center [71, 250] width 142 height 395
click at [130, 308] on img at bounding box center [125, 312] width 11 height 11
click at [65, 337] on link "Summary" at bounding box center [85, 334] width 93 height 10
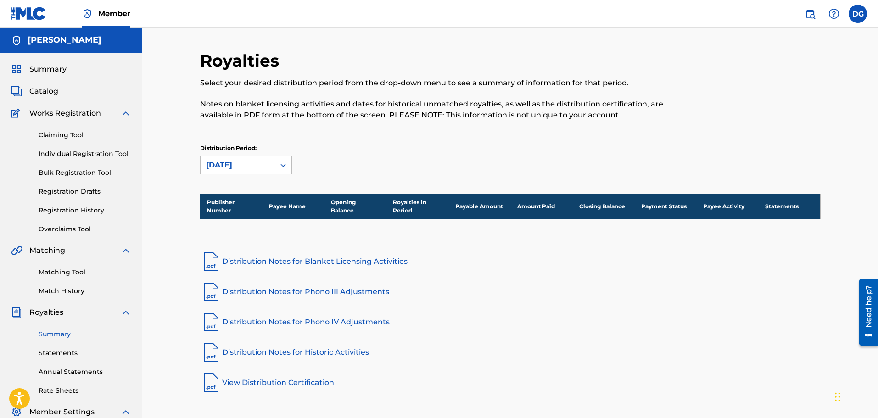
click at [74, 353] on link "Statements" at bounding box center [85, 353] width 93 height 10
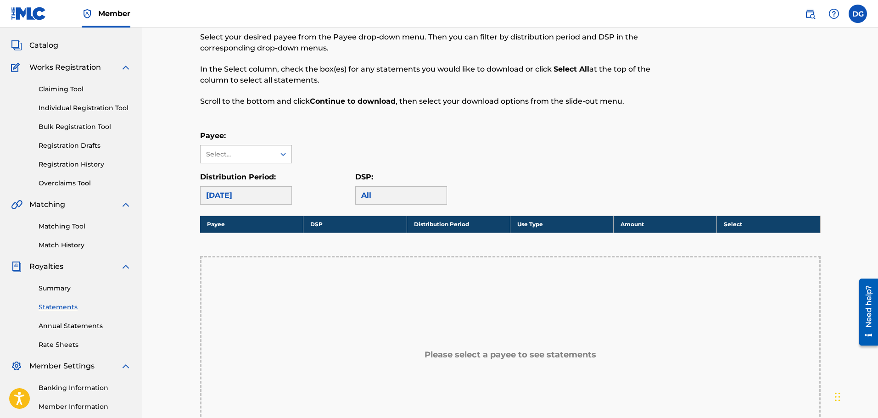
scroll to position [92, 0]
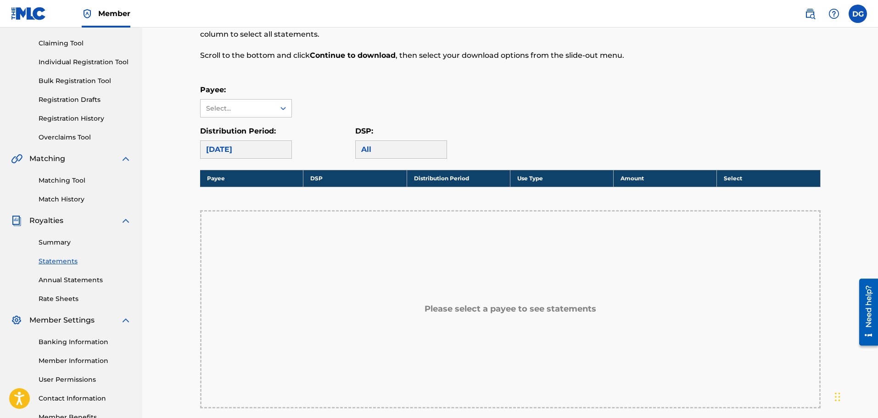
click at [60, 284] on link "Annual Statements" at bounding box center [85, 280] width 93 height 10
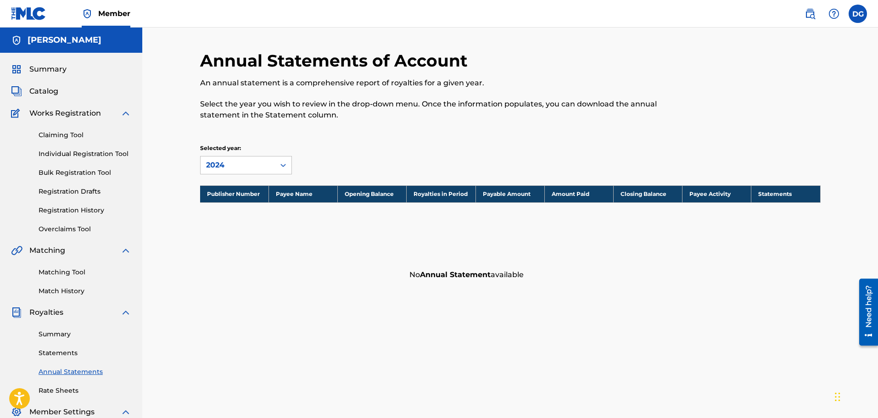
click at [299, 186] on th "Payee Name" at bounding box center [303, 193] width 69 height 17
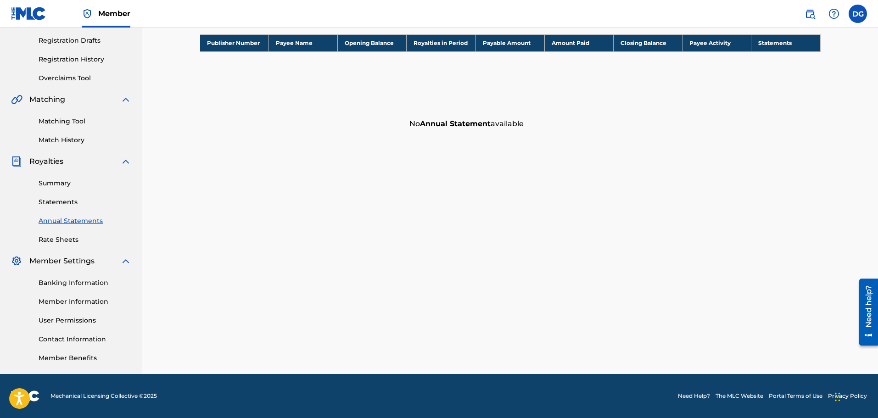
click at [78, 240] on link "Rate Sheets" at bounding box center [85, 240] width 93 height 10
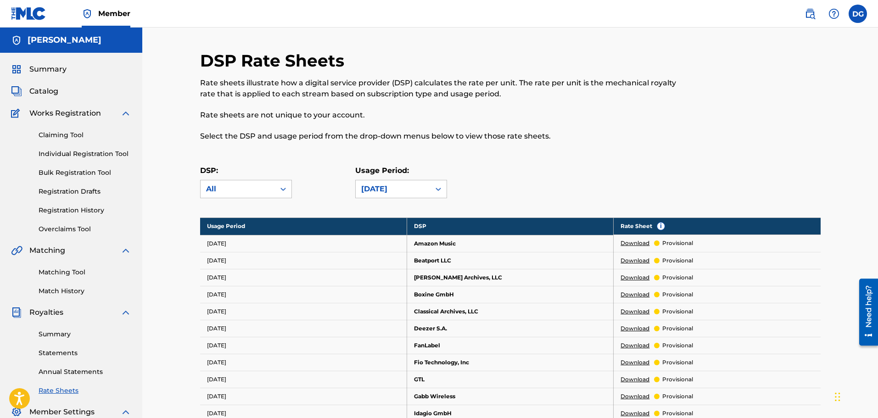
scroll to position [46, 0]
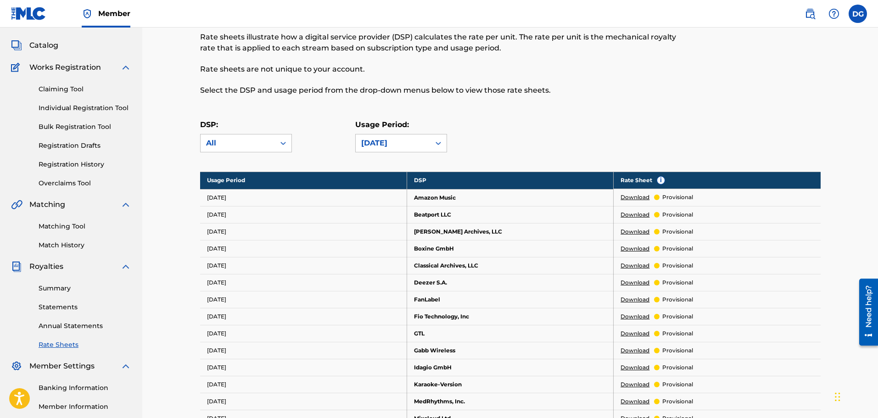
click at [88, 68] on span "Works Registration" at bounding box center [65, 67] width 72 height 11
click at [109, 67] on div "Works Registration" at bounding box center [71, 67] width 120 height 11
click at [48, 44] on span "Catalog" at bounding box center [43, 45] width 29 height 11
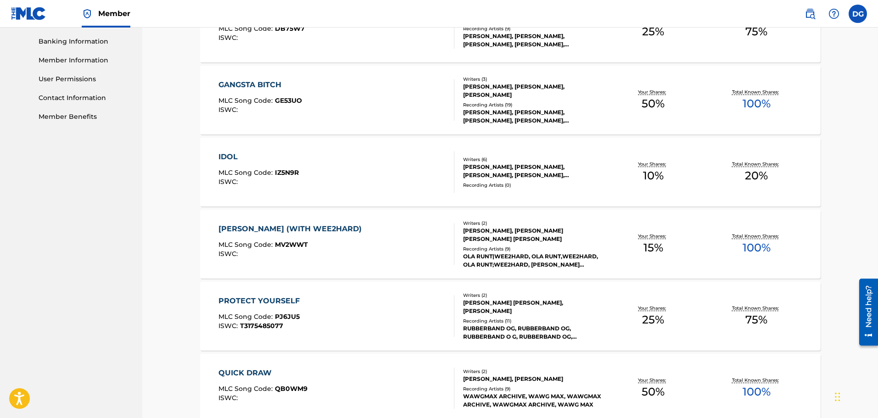
scroll to position [484, 0]
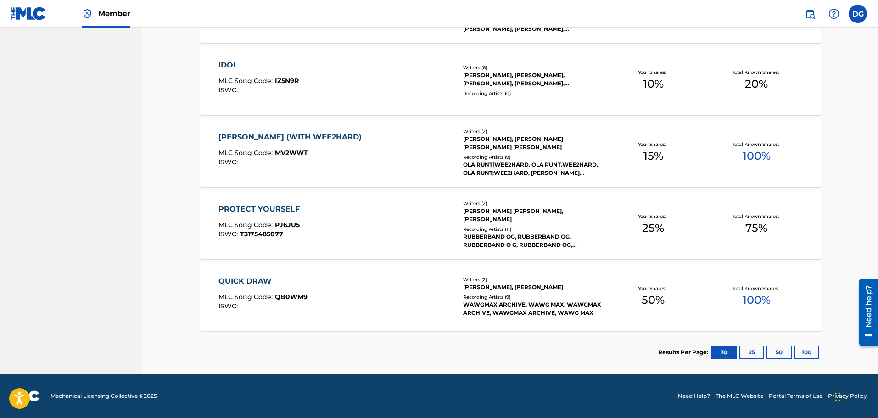
click at [751, 349] on button "25" at bounding box center [751, 353] width 25 height 14
click at [781, 348] on button "50" at bounding box center [778, 353] width 25 height 14
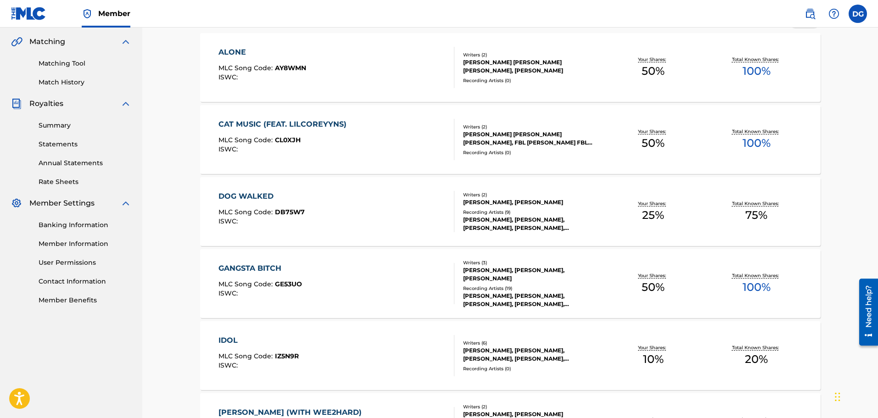
scroll to position [255, 0]
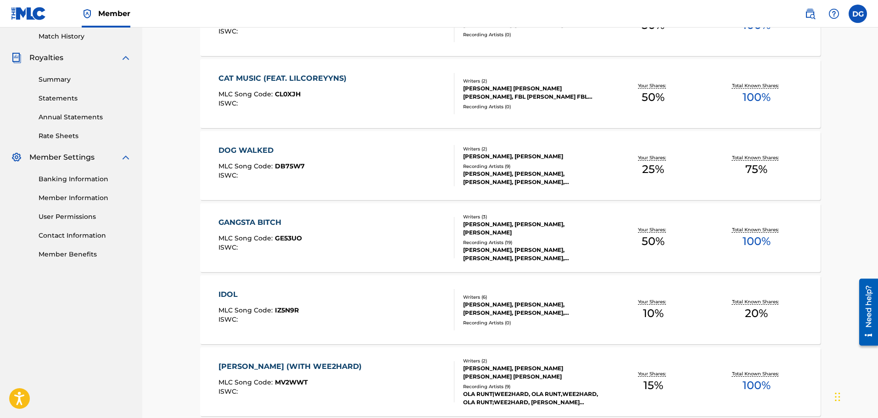
click at [485, 293] on div "IDOL MLC Song Code : IZ5N9R ISWC : Writers ( 6 ) [PERSON_NAME], [PERSON_NAME], …" at bounding box center [510, 309] width 620 height 69
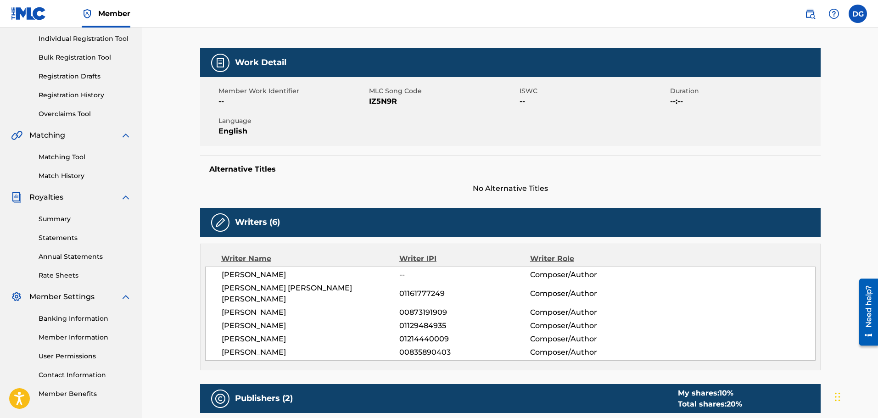
scroll to position [69, 0]
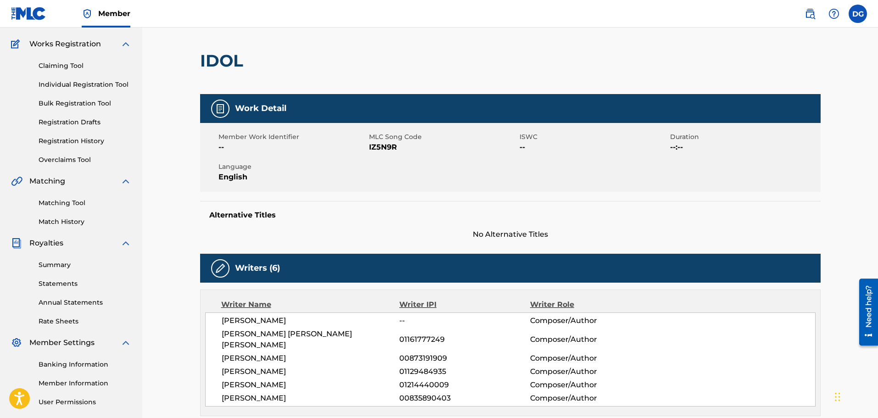
click at [103, 46] on div "Works Registration" at bounding box center [71, 44] width 120 height 11
click at [116, 46] on div "Works Registration" at bounding box center [71, 44] width 120 height 11
click at [122, 45] on img at bounding box center [125, 44] width 11 height 11
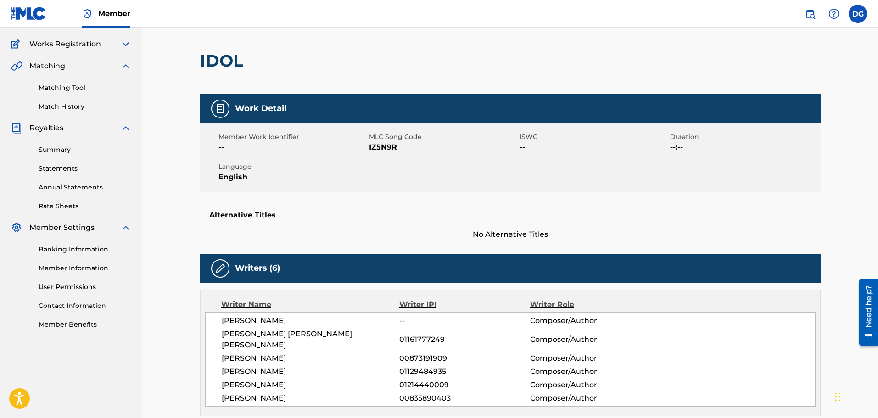
click at [91, 245] on link "Banking Information" at bounding box center [85, 250] width 93 height 10
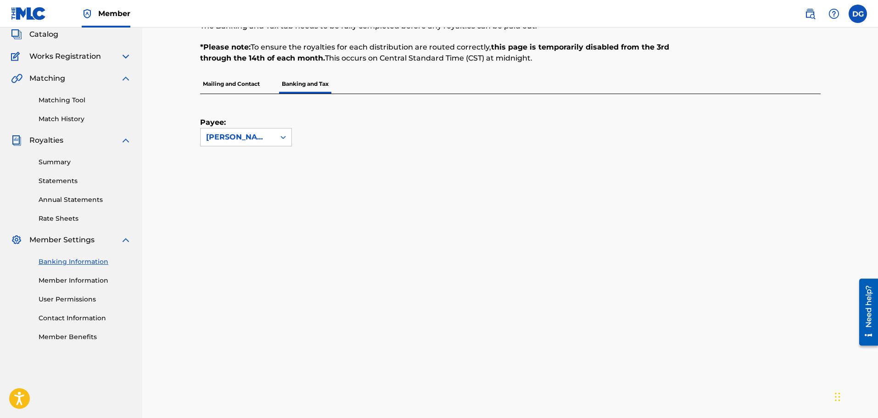
scroll to position [24, 0]
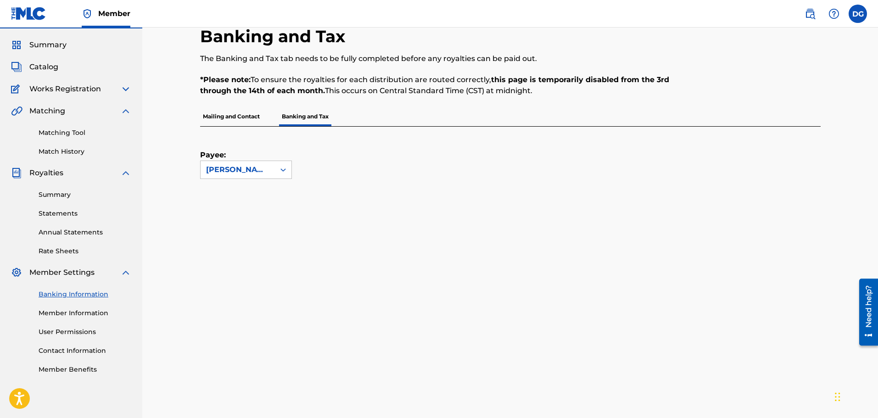
click at [242, 118] on p "Mailing and Contact" at bounding box center [231, 116] width 62 height 19
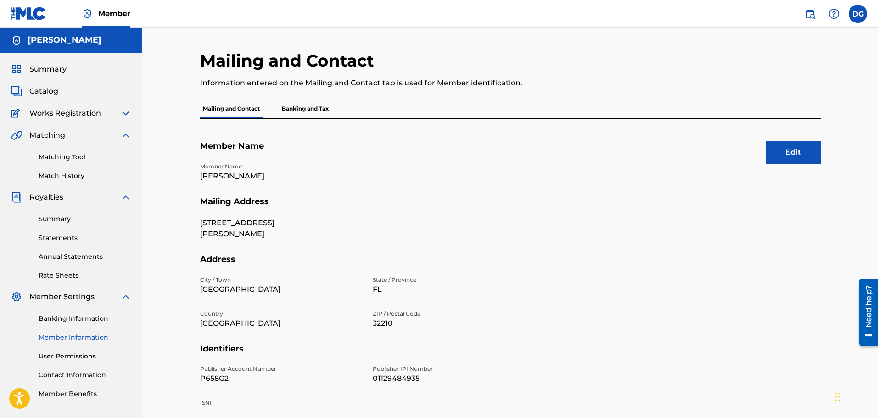
click at [316, 115] on p "Banking and Tax" at bounding box center [305, 108] width 52 height 19
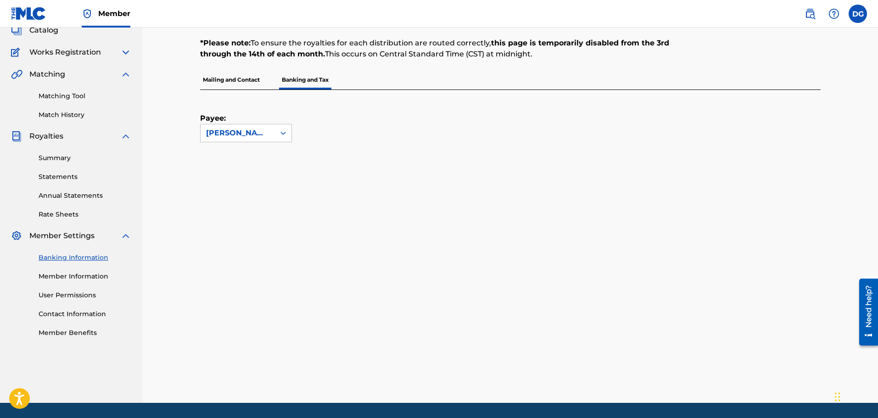
scroll to position [90, 0]
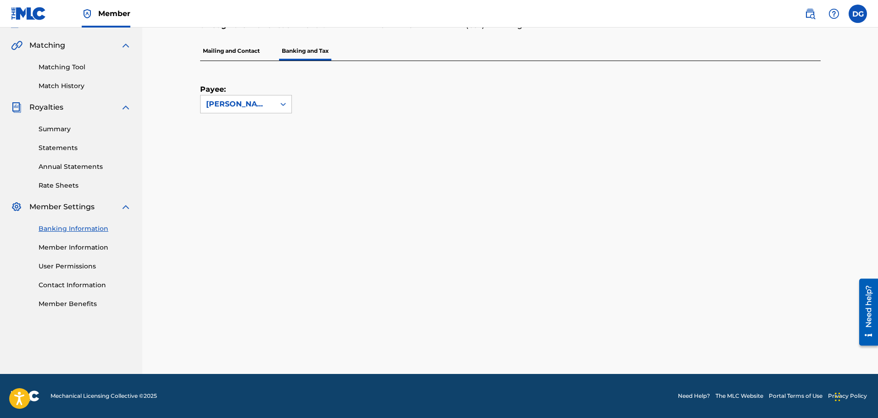
drag, startPoint x: 881, startPoint y: 173, endPoint x: 6, endPoint y: 29, distance: 886.8
click at [257, 50] on p "Mailing and Contact" at bounding box center [231, 50] width 62 height 19
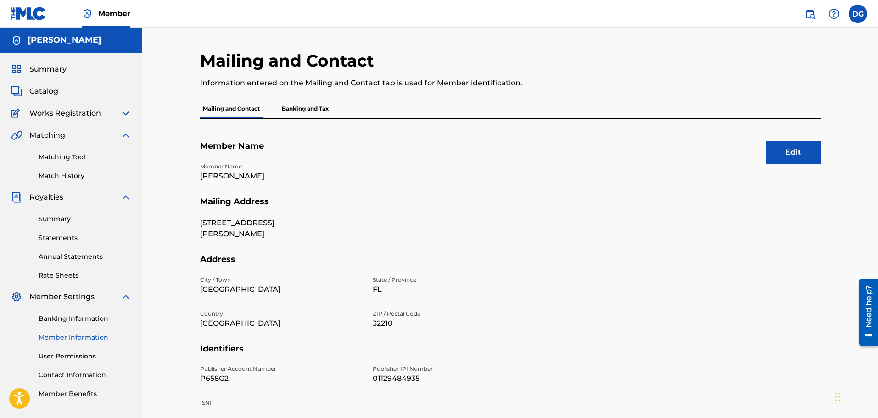
drag, startPoint x: 302, startPoint y: 79, endPoint x: 338, endPoint y: 116, distance: 51.0
click at [303, 80] on p "Information entered on the Mailing and Contact tab is used for Member identific…" at bounding box center [439, 83] width 478 height 11
click at [310, 107] on p "Banking and Tax" at bounding box center [305, 108] width 52 height 19
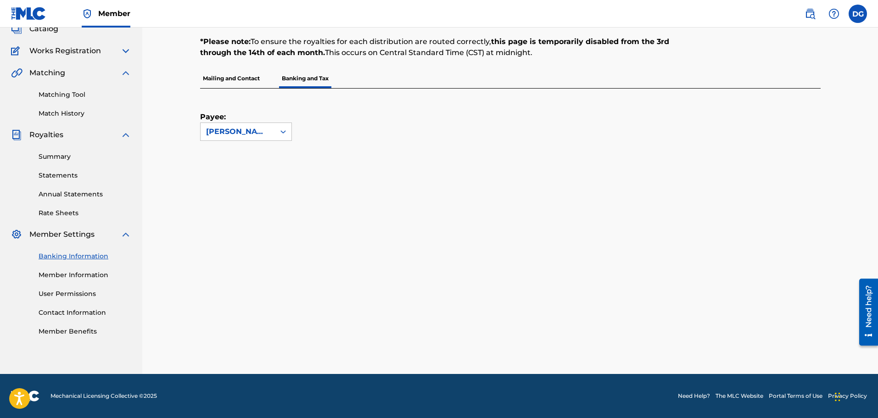
scroll to position [200, 0]
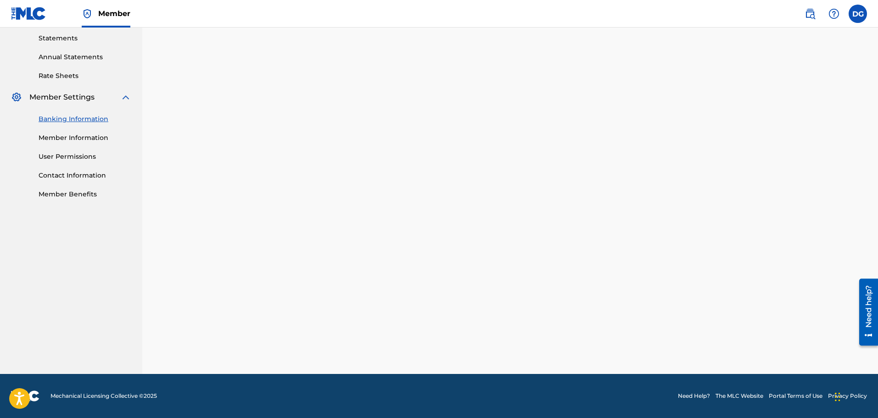
click at [96, 136] on link "Member Information" at bounding box center [85, 138] width 93 height 10
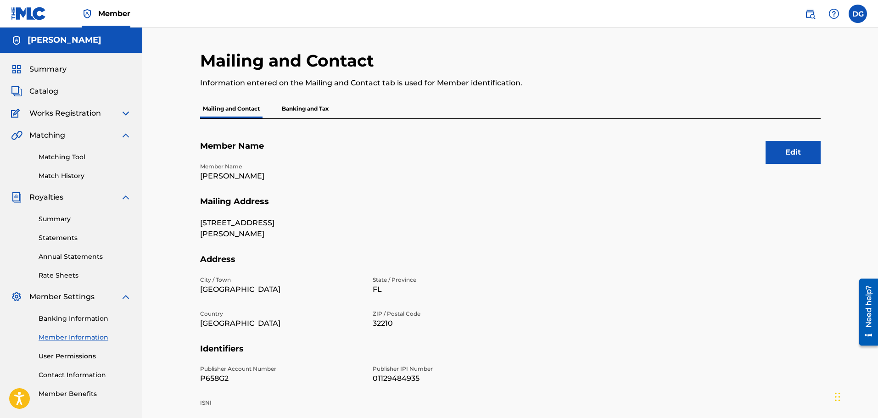
scroll to position [46, 0]
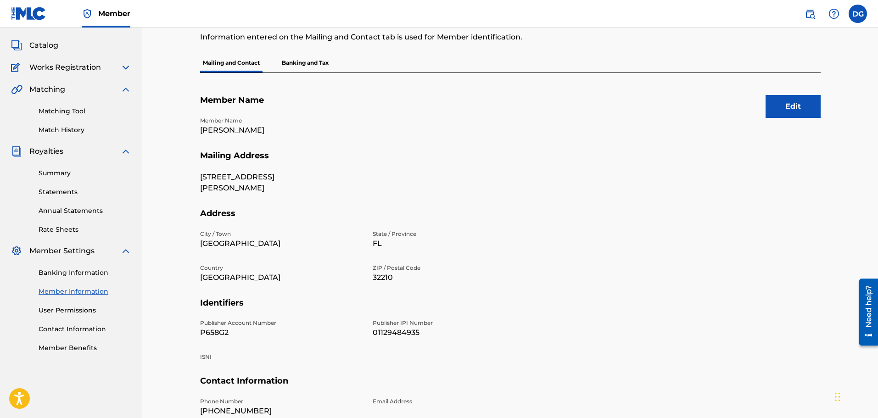
click at [316, 66] on p "Banking and Tax" at bounding box center [305, 62] width 52 height 19
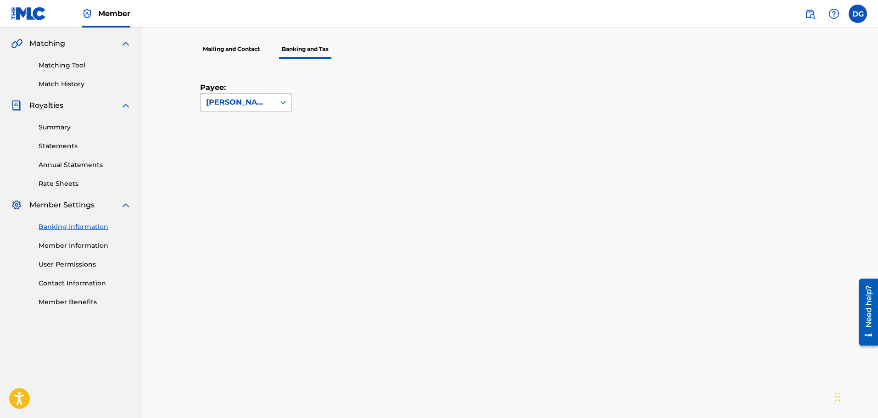
scroll to position [46, 0]
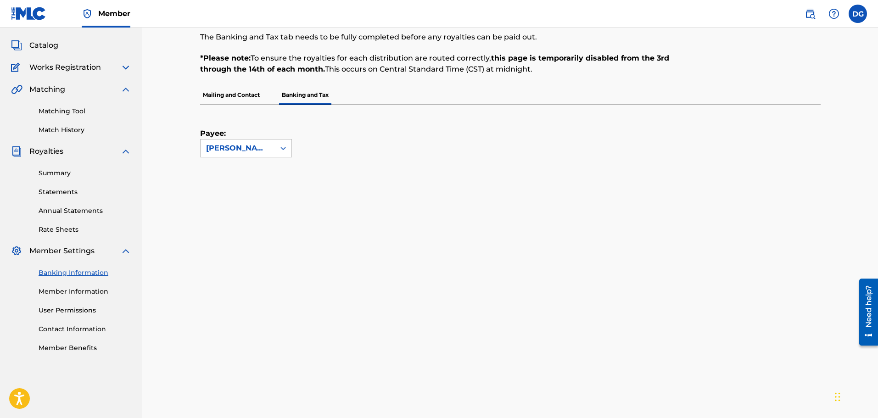
click at [67, 233] on link "Rate Sheets" at bounding box center [85, 230] width 93 height 10
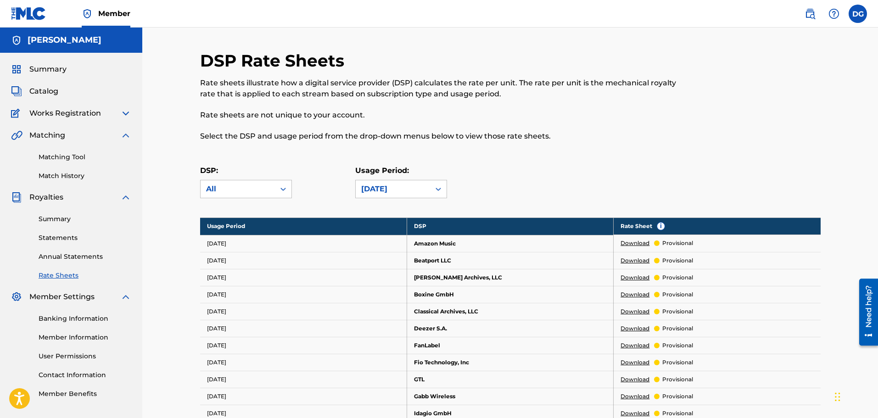
click at [67, 226] on div "Summary Statements Annual Statements Rate Sheets" at bounding box center [71, 242] width 120 height 78
click at [67, 220] on link "Summary" at bounding box center [85, 219] width 93 height 10
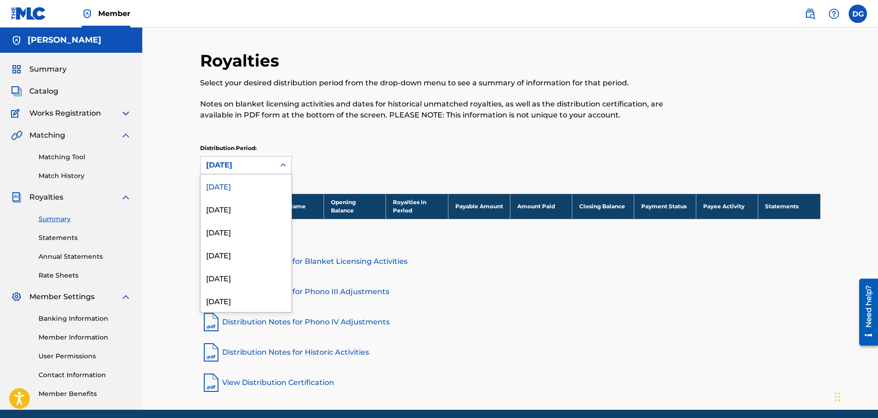
click at [232, 163] on div "[DATE]" at bounding box center [237, 165] width 63 height 11
click at [233, 209] on div "[DATE]" at bounding box center [246, 208] width 91 height 23
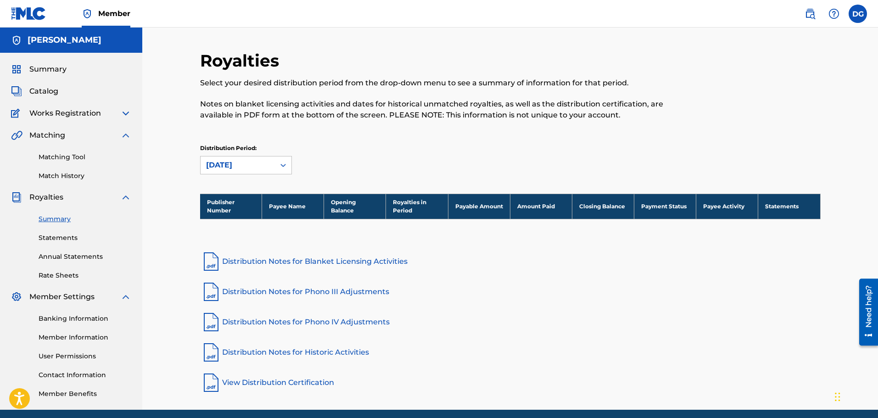
scroll to position [36, 0]
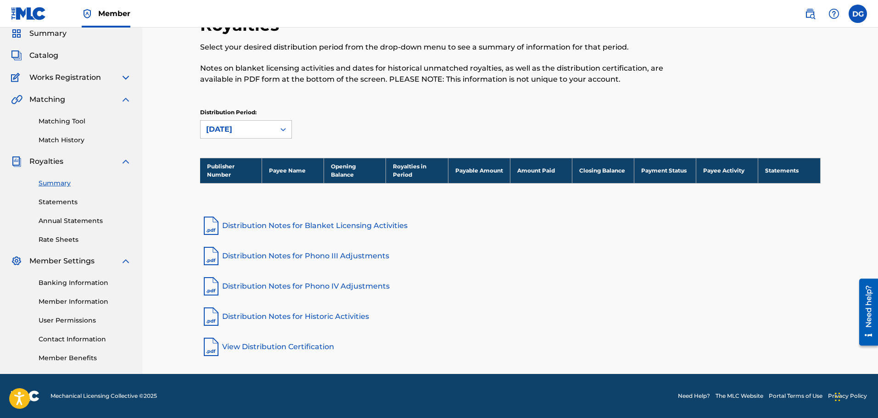
click at [264, 343] on link "View Distribution Certification" at bounding box center [510, 347] width 620 height 22
click at [88, 102] on div "Matching" at bounding box center [71, 99] width 120 height 11
click at [125, 94] on div "Summary Catalog Works Registration Claiming Tool Individual Registration Tool B…" at bounding box center [71, 195] width 142 height 357
click at [125, 77] on img at bounding box center [125, 77] width 11 height 11
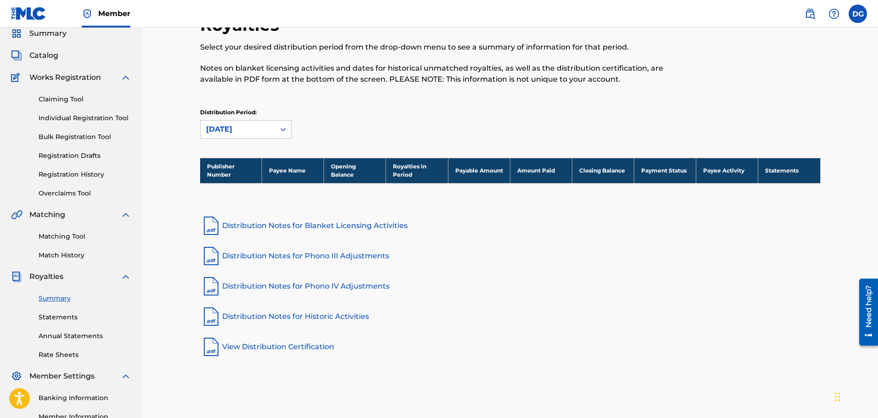
click at [62, 39] on span "Summary" at bounding box center [47, 33] width 37 height 11
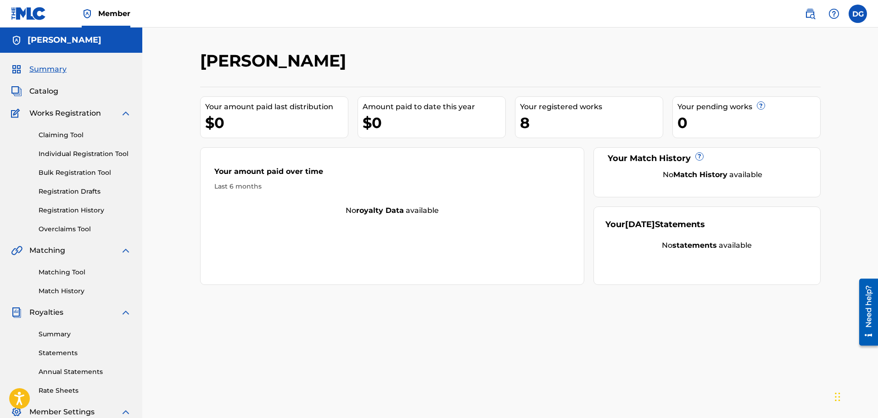
click at [535, 121] on div "8" at bounding box center [591, 122] width 143 height 21
click at [101, 172] on link "Bulk Registration Tool" at bounding box center [85, 173] width 93 height 10
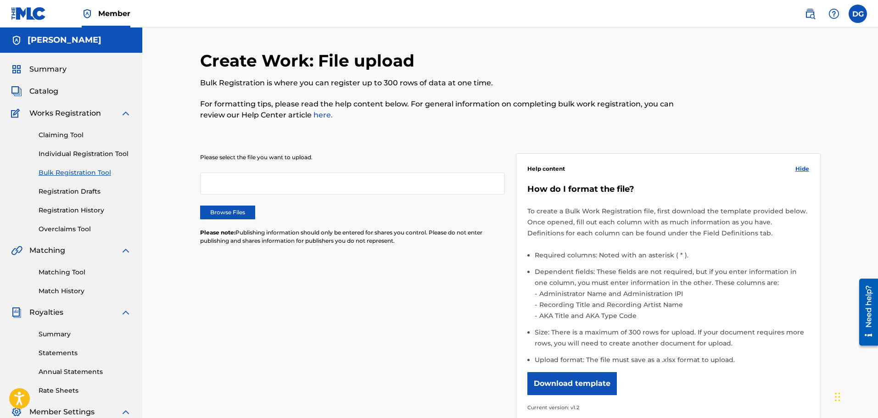
click at [80, 152] on link "Individual Registration Tool" at bounding box center [85, 154] width 93 height 10
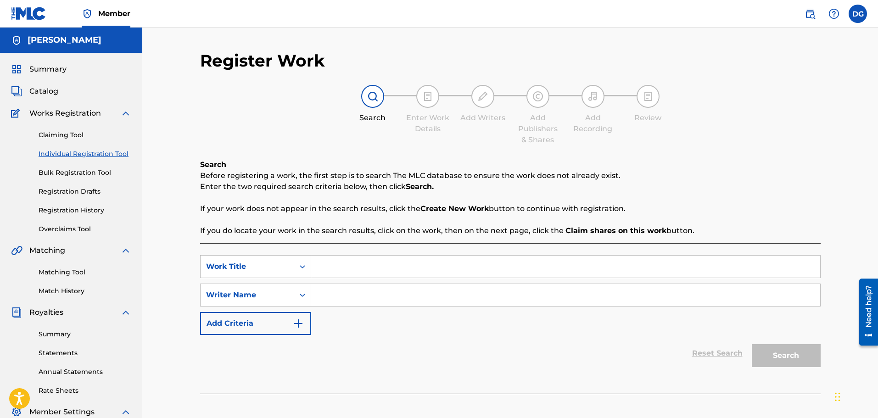
click at [336, 269] on input "Search Form" at bounding box center [565, 267] width 509 height 22
paste input "[URL][DOMAIN_NAME]"
type input "[URL][DOMAIN_NAME]"
drag, startPoint x: 692, startPoint y: 266, endPoint x: 196, endPoint y: 247, distance: 496.4
click at [203, 251] on div "SearchWithCriteriaf51f1c60-88b7-4574-935b-36a0c68a5aed Work Title [URL][DOMAIN_…" at bounding box center [510, 318] width 620 height 151
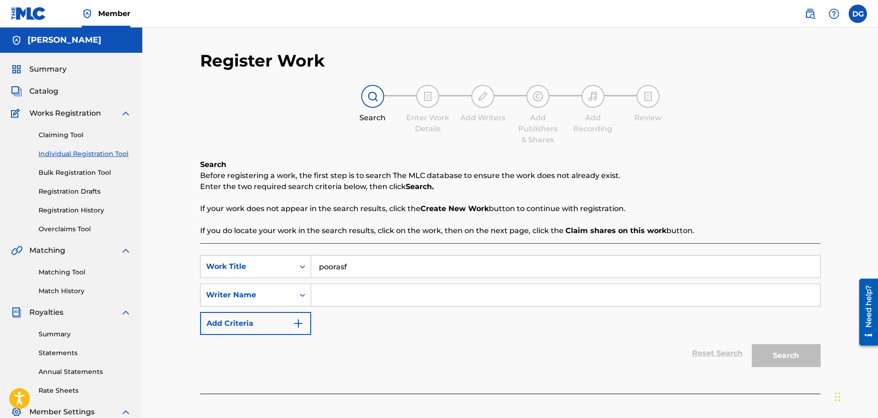
type input "poorasf"
click at [357, 296] on input "Search Form" at bounding box center [565, 295] width 509 height 22
drag, startPoint x: 373, startPoint y: 263, endPoint x: 312, endPoint y: 266, distance: 60.6
click at [313, 266] on input "poorasf" at bounding box center [565, 267] width 509 height 22
click at [352, 300] on input "Search Form" at bounding box center [565, 295] width 509 height 22
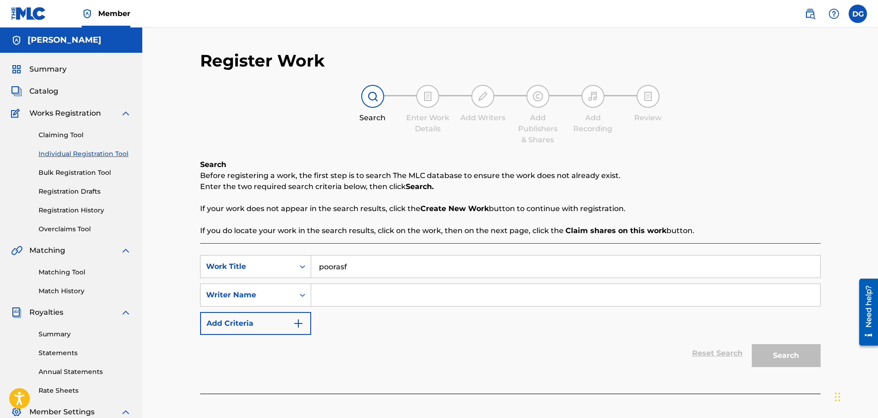
paste input "poorasf"
type input "poorasf"
drag, startPoint x: 358, startPoint y: 267, endPoint x: 291, endPoint y: 268, distance: 67.0
click at [294, 267] on div "SearchWithCriteriaf51f1c60-88b7-4574-935b-36a0c68a5aed Work Title poorasf" at bounding box center [510, 266] width 620 height 23
type input "out da cell"
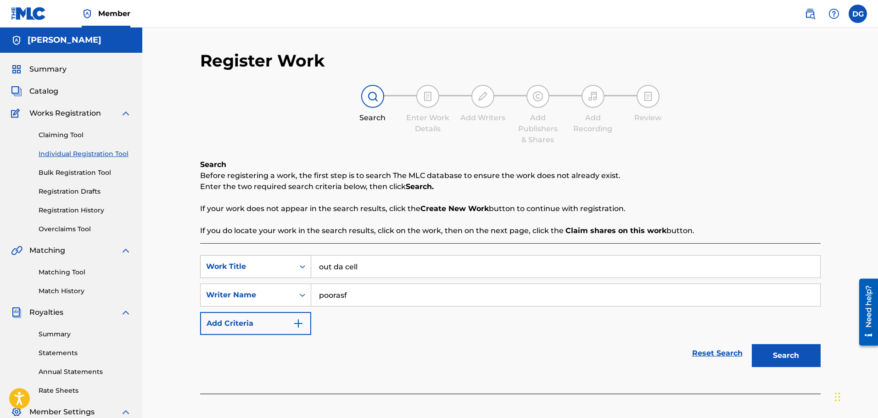
click at [752, 344] on button "Search" at bounding box center [786, 355] width 69 height 23
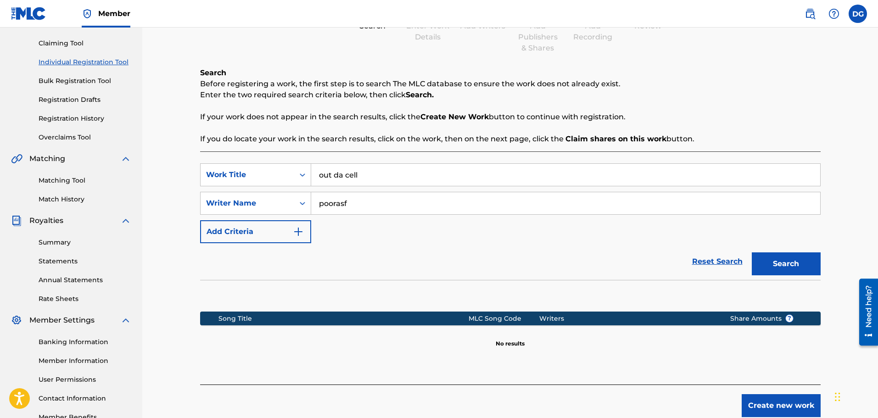
scroll to position [151, 0]
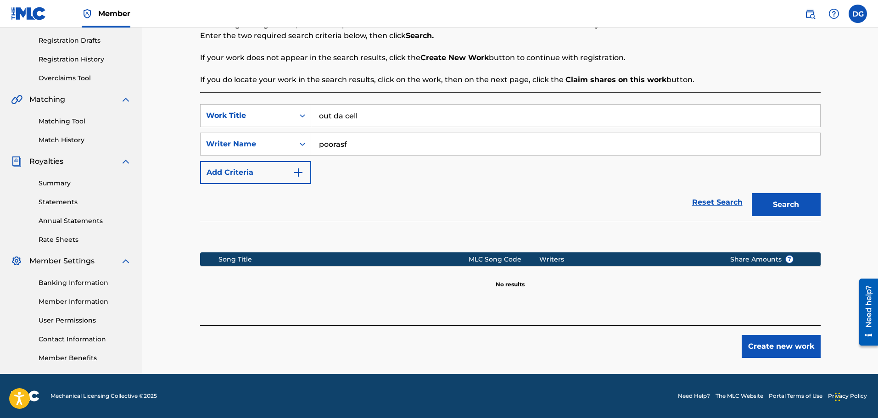
click at [787, 202] on button "Search" at bounding box center [786, 204] width 69 height 23
click at [299, 146] on icon "Search Form" at bounding box center [302, 143] width 9 height 9
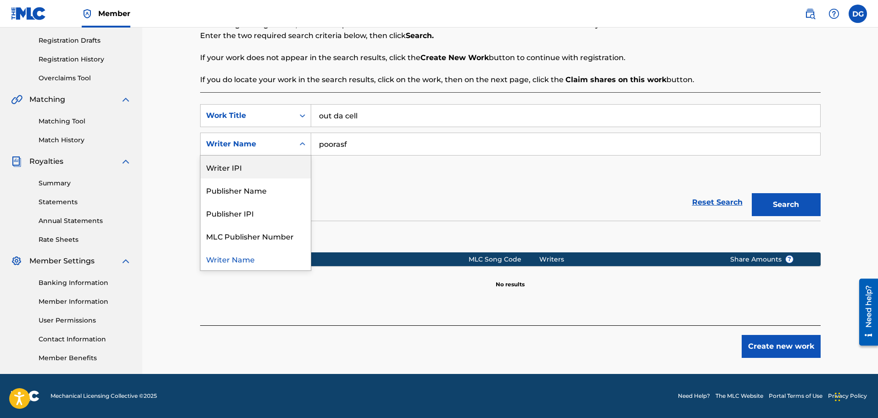
click at [373, 139] on input "poorasf" at bounding box center [565, 144] width 509 height 22
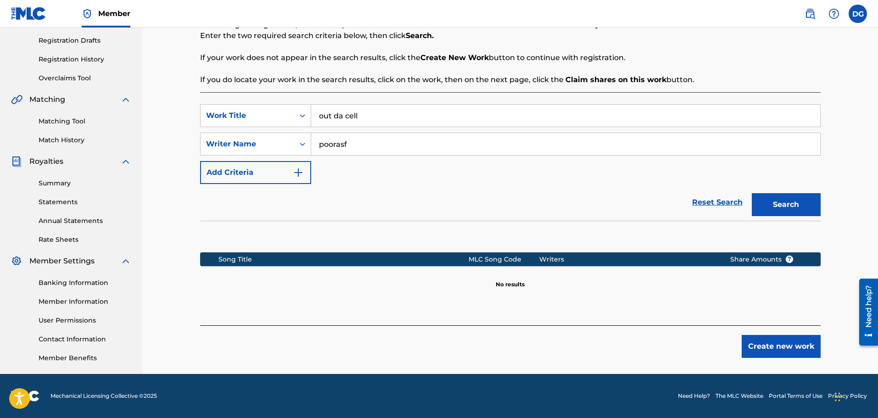
drag, startPoint x: 373, startPoint y: 139, endPoint x: 259, endPoint y: 128, distance: 113.9
click at [259, 128] on div "SearchWithCriteriaf51f1c60-88b7-4574-935b-36a0c68a5aed Work Title out da cell S…" at bounding box center [510, 144] width 620 height 80
click at [495, 112] on input "out da cell" at bounding box center [565, 116] width 509 height 22
click at [730, 190] on div "Reset Search Search" at bounding box center [510, 202] width 620 height 37
click at [724, 202] on div "Reset Search Search" at bounding box center [510, 202] width 620 height 37
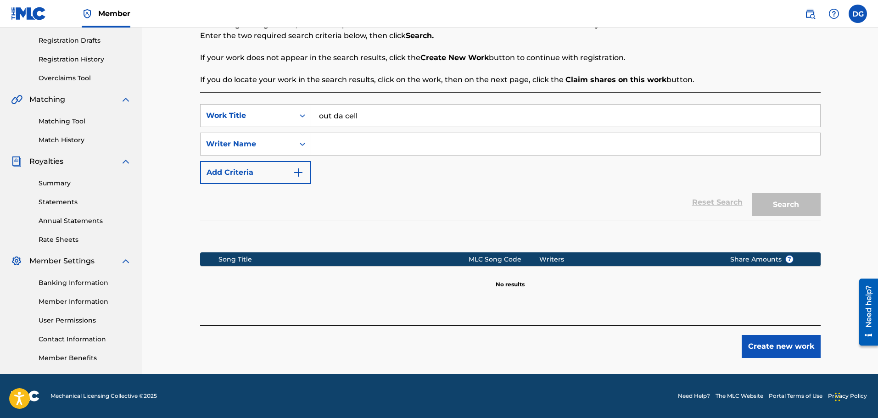
scroll to position [59, 0]
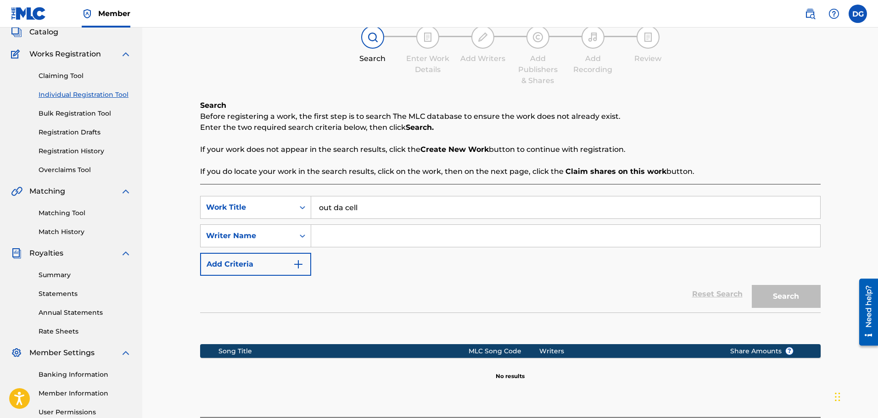
click at [78, 80] on link "Claiming Tool" at bounding box center [85, 76] width 93 height 10
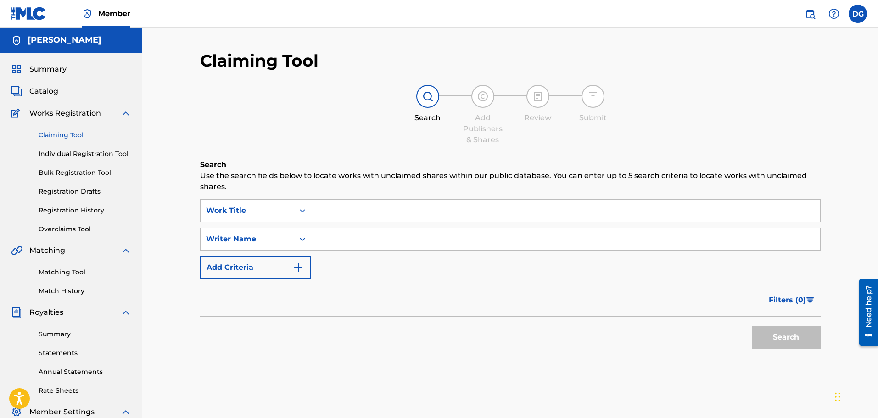
click at [357, 209] on input "Search Form" at bounding box center [565, 211] width 509 height 22
type input "poorasf"
click at [369, 235] on input "Search Form" at bounding box center [565, 239] width 509 height 22
drag, startPoint x: 357, startPoint y: 206, endPoint x: 268, endPoint y: 197, distance: 89.0
click at [268, 197] on div "Search Use the search fields below to locate works with unclaimed shares within…" at bounding box center [510, 279] width 620 height 240
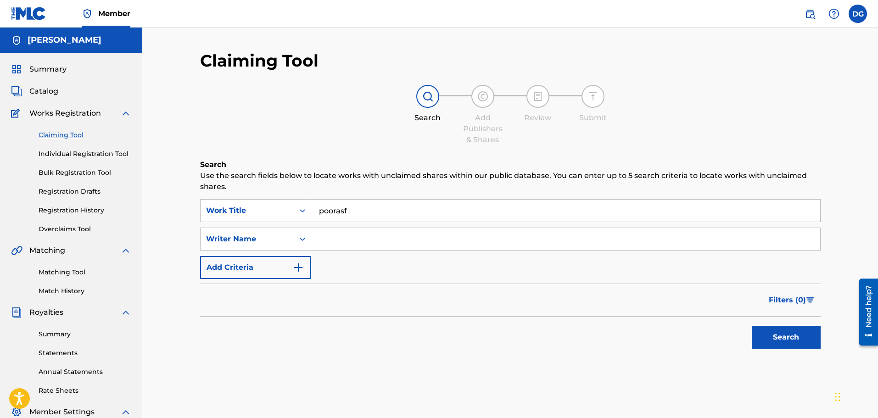
click at [360, 237] on input "Search Form" at bounding box center [565, 239] width 509 height 22
paste input "poorasf"
type input "poorasf"
click at [353, 205] on input "poorasf" at bounding box center [565, 211] width 509 height 22
drag, startPoint x: 380, startPoint y: 214, endPoint x: 273, endPoint y: 213, distance: 106.9
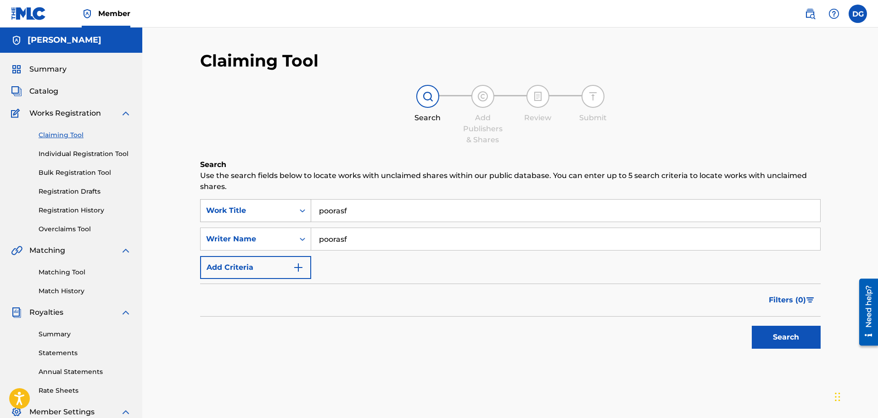
click at [279, 214] on div "SearchWithCriteria5d982719-e08f-4d60-b223-fa4fc9e581d0 Work Title poorasf" at bounding box center [510, 210] width 620 height 23
click at [752, 326] on button "Search" at bounding box center [786, 337] width 69 height 23
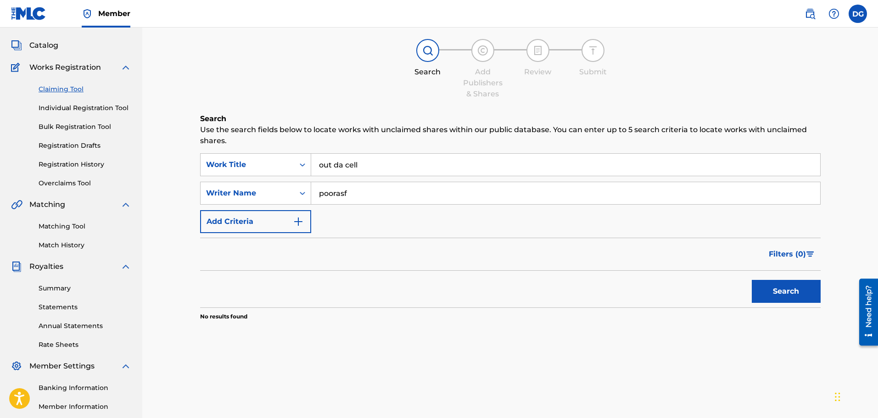
scroll to position [92, 0]
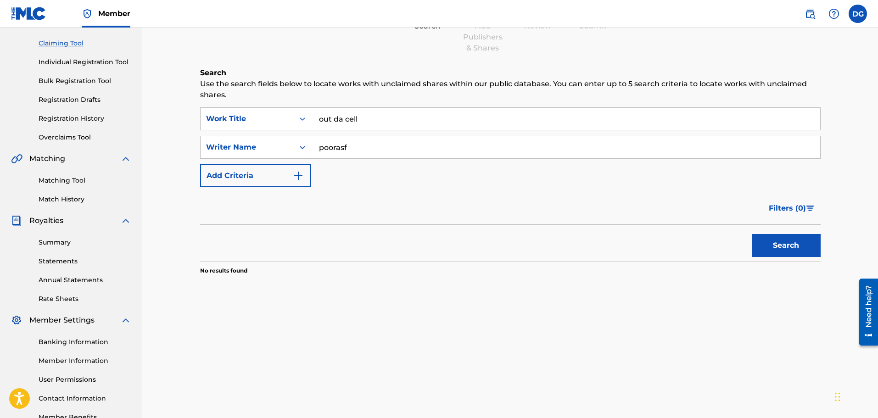
click at [408, 120] on input "out da cell" at bounding box center [565, 119] width 509 height 22
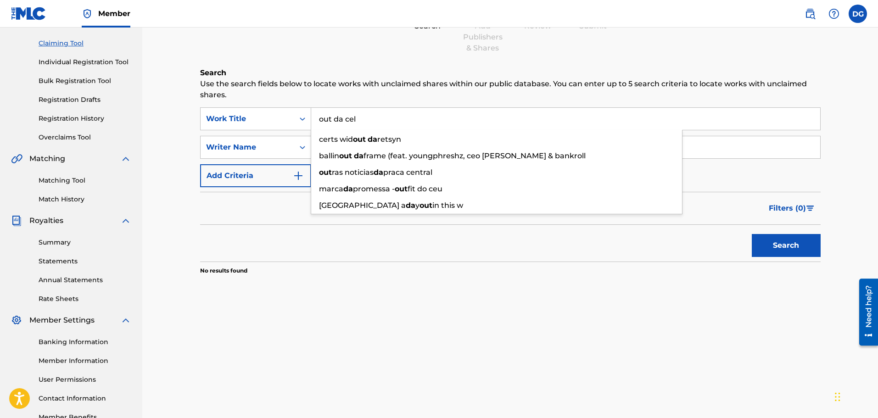
type input "out da cell"
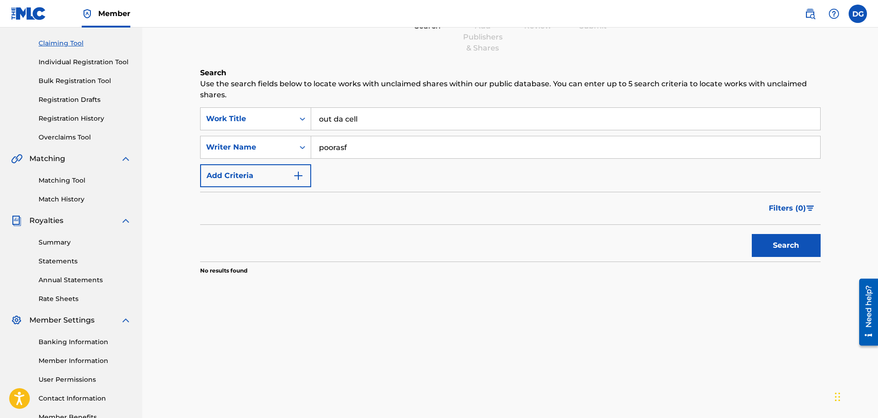
click at [752, 234] on button "Search" at bounding box center [786, 245] width 69 height 23
drag, startPoint x: 379, startPoint y: 150, endPoint x: 240, endPoint y: 146, distance: 139.1
click at [240, 146] on div "SearchWithCriteria64d56af2-6d6a-42f3-b37b-8a572002ed88 Writer Name poorasf" at bounding box center [510, 147] width 620 height 23
click at [752, 234] on button "Search" at bounding box center [786, 245] width 69 height 23
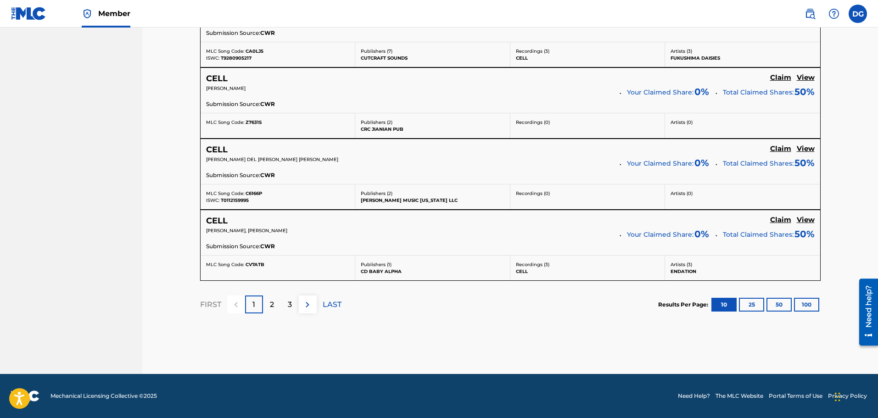
drag, startPoint x: 280, startPoint y: 308, endPoint x: 287, endPoint y: 287, distance: 22.3
click at [280, 307] on div "2" at bounding box center [272, 305] width 18 height 18
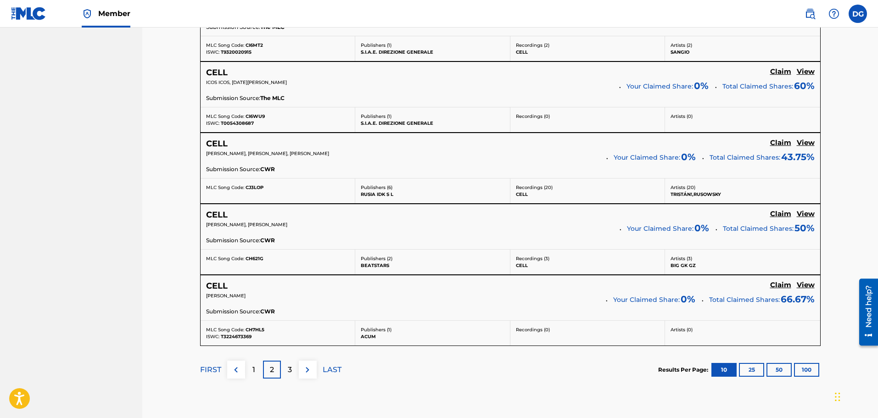
scroll to position [797, 0]
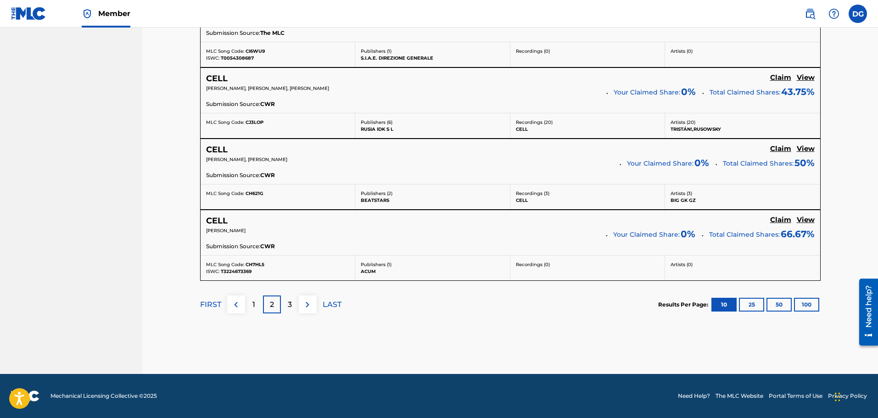
click at [312, 308] on img at bounding box center [307, 304] width 11 height 11
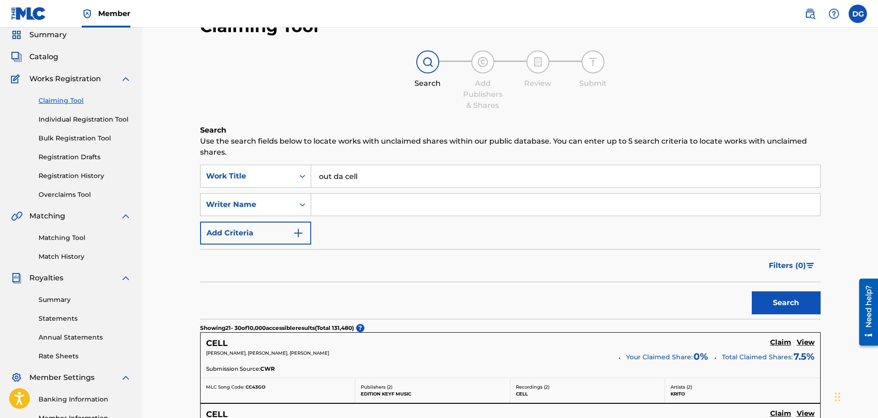
scroll to position [33, 0]
click at [348, 216] on input "Search Form" at bounding box center [565, 206] width 509 height 22
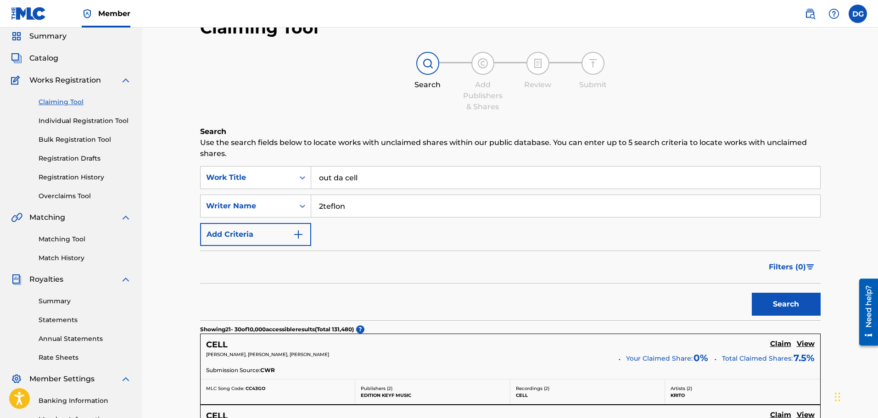
type input "2teflon"
click at [752, 293] on button "Search" at bounding box center [786, 304] width 69 height 23
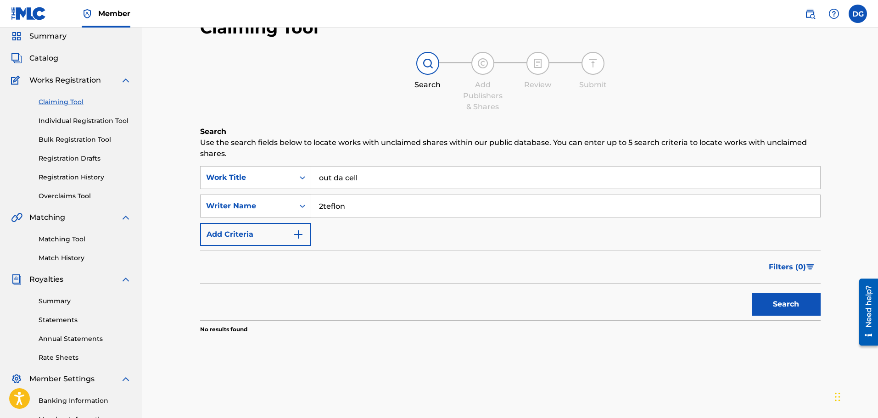
drag, startPoint x: 278, startPoint y: 199, endPoint x: 261, endPoint y: 201, distance: 17.2
click at [261, 201] on div "SearchWithCriteria64d56af2-6d6a-42f3-b37b-8a572002ed88 Writer Name 2teflon" at bounding box center [510, 206] width 620 height 23
click at [752, 293] on button "Search" at bounding box center [786, 304] width 69 height 23
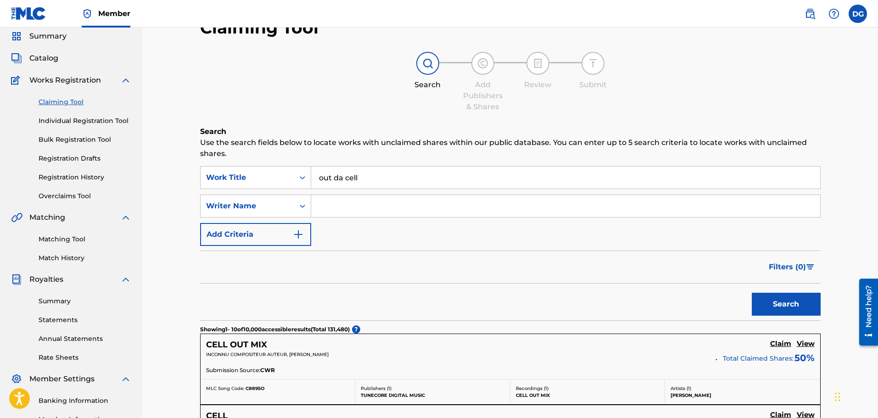
scroll to position [79, 0]
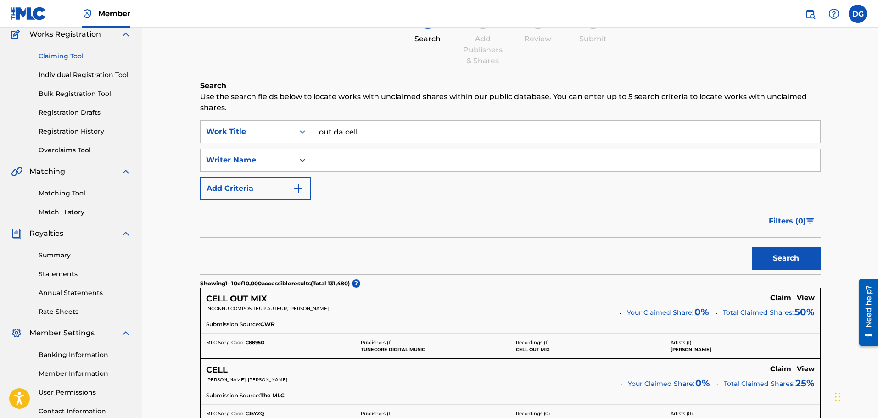
click at [295, 184] on img "Search Form" at bounding box center [298, 188] width 11 height 11
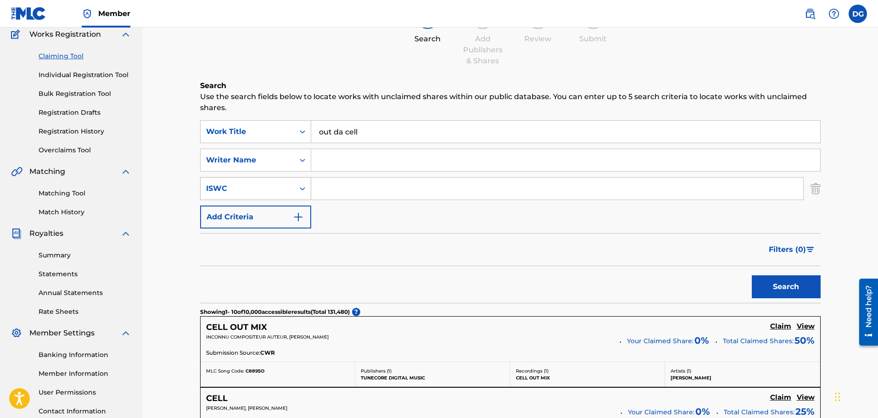
click at [297, 192] on div "Search Form" at bounding box center [302, 188] width 17 height 17
click at [340, 237] on div "Filters ( 0 )" at bounding box center [510, 249] width 620 height 33
click at [298, 214] on img "Search Form" at bounding box center [298, 217] width 11 height 11
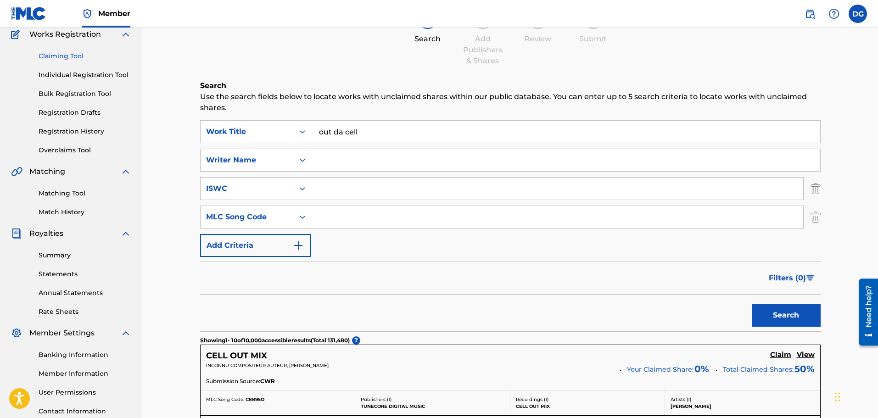
click at [294, 240] on button "Add Criteria" at bounding box center [255, 245] width 111 height 23
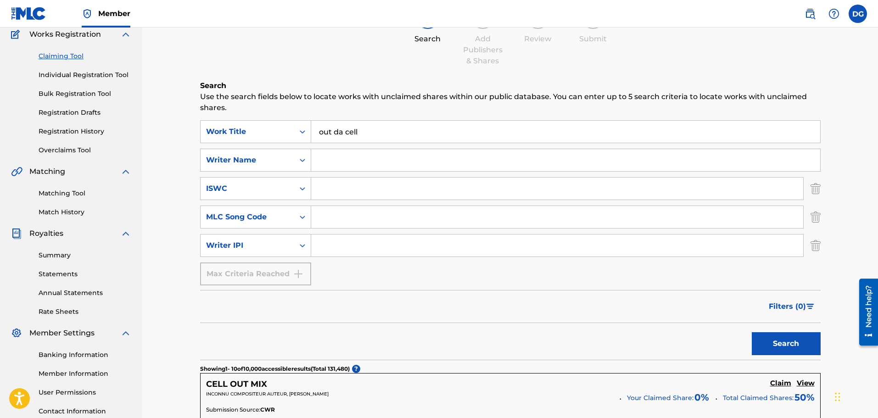
click at [816, 191] on img "Search Form" at bounding box center [815, 188] width 10 height 23
click at [816, 206] on img "Search Form" at bounding box center [815, 217] width 10 height 23
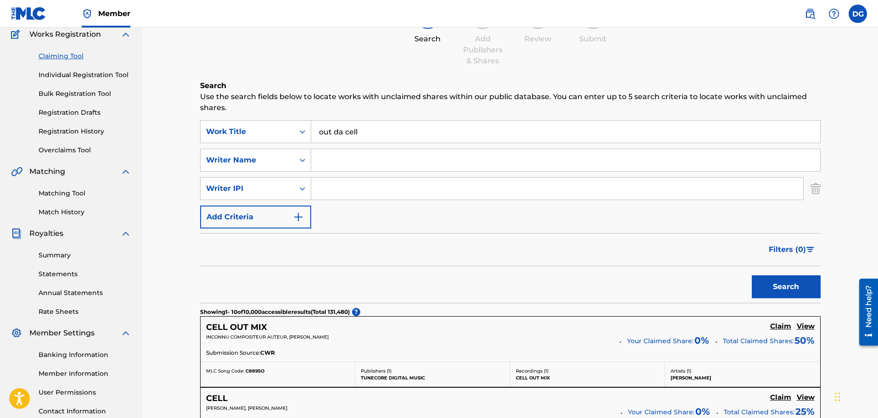
click at [816, 191] on img "Search Form" at bounding box center [815, 188] width 10 height 23
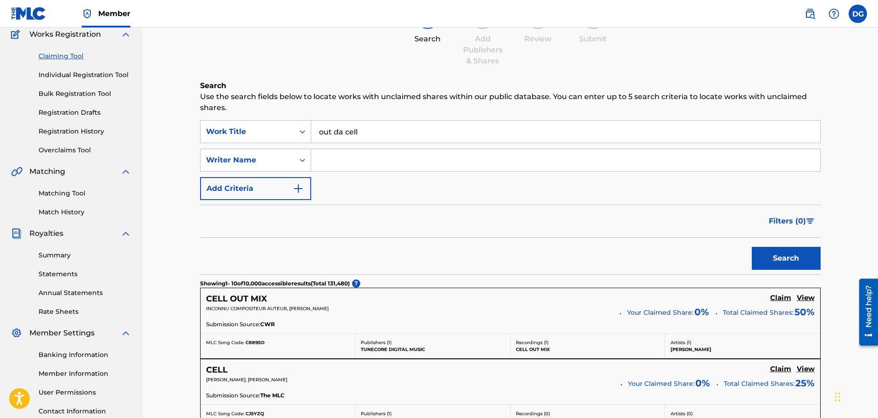
click at [454, 126] on input "out da cell" at bounding box center [565, 132] width 509 height 22
drag, startPoint x: 390, startPoint y: 129, endPoint x: 282, endPoint y: 125, distance: 107.9
click at [282, 125] on div "SearchWithCriteria5d982719-e08f-4d60-b223-fa4fc9e581d0 Work Title out da cell" at bounding box center [510, 131] width 620 height 23
paste input "Left right Jb2trill"
type input "Left right Jb2trillll"
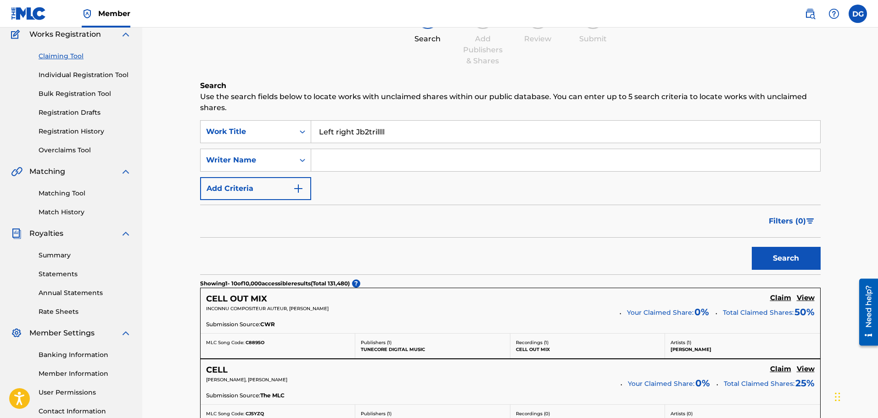
click at [752, 247] on button "Search" at bounding box center [786, 258] width 69 height 23
drag, startPoint x: 396, startPoint y: 134, endPoint x: 357, endPoint y: 138, distance: 38.3
click at [357, 138] on input "Left right Jb2trillll" at bounding box center [565, 132] width 509 height 22
click at [364, 167] on input "Search Form" at bounding box center [565, 160] width 509 height 22
paste input "Jb2trillll"
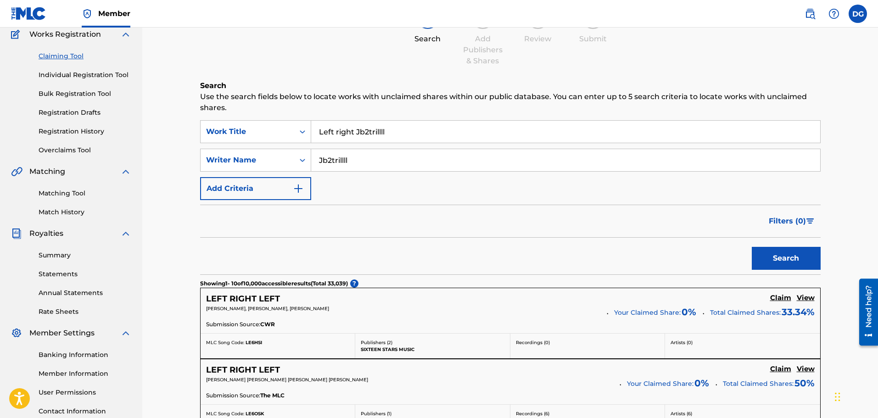
type input "Jb2trillll"
drag, startPoint x: 394, startPoint y: 134, endPoint x: 357, endPoint y: 137, distance: 36.9
click at [357, 137] on input "Left right Jb2trillll" at bounding box center [565, 132] width 509 height 22
type input "Left right"
click at [752, 247] on button "Search" at bounding box center [786, 258] width 69 height 23
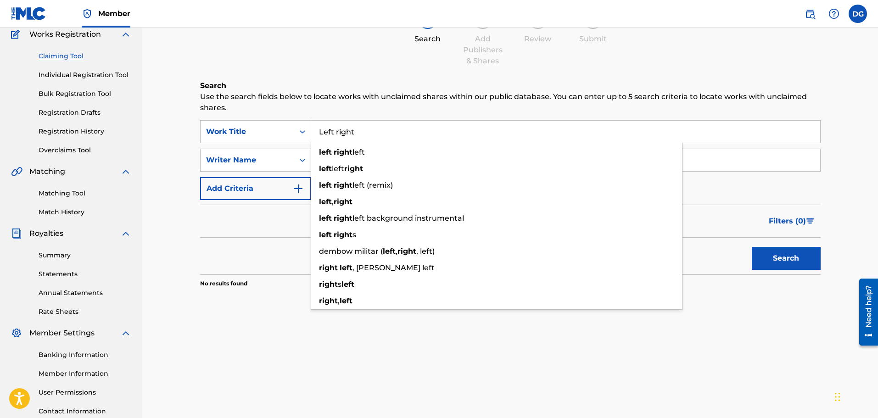
click at [268, 234] on div "Filters ( 0 )" at bounding box center [510, 221] width 620 height 33
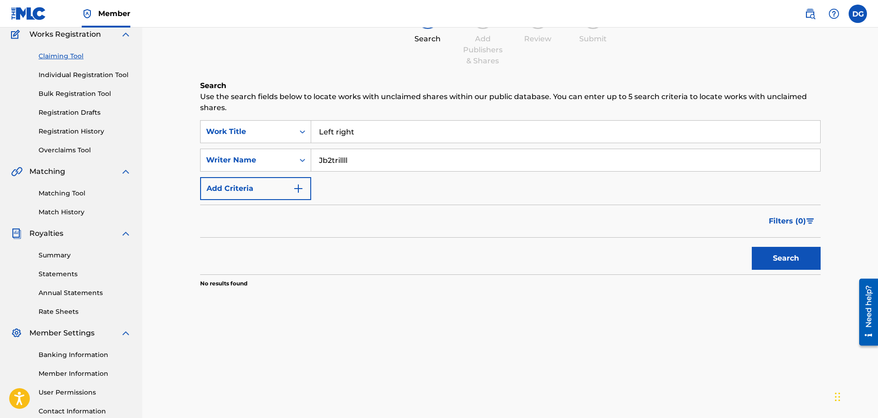
click at [801, 253] on button "Search" at bounding box center [786, 258] width 69 height 23
drag, startPoint x: 378, startPoint y: 159, endPoint x: 135, endPoint y: 157, distance: 243.2
click at [146, 157] on div "Claiming Tool Search Add Publishers & Shares Review Submit Search Use the searc…" at bounding box center [510, 197] width 736 height 497
paste input "6075583"
type input "6075583"
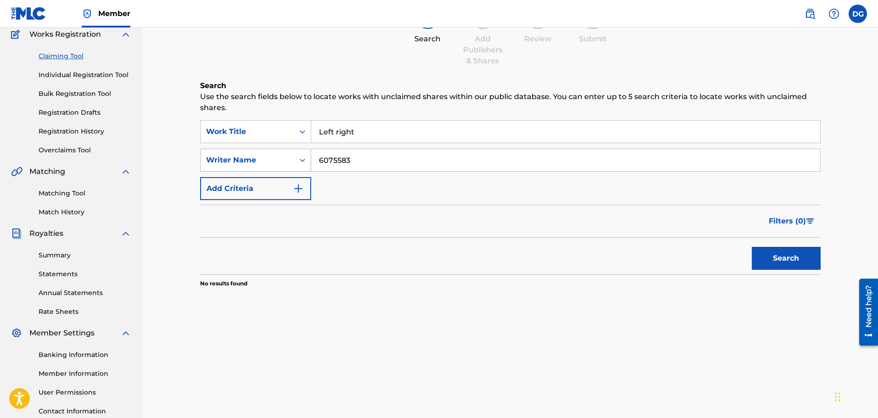
drag, startPoint x: 373, startPoint y: 166, endPoint x: 249, endPoint y: 156, distance: 123.8
click at [201, 163] on div "SearchWithCriteria64d56af2-6d6a-42f3-b37b-8a572002ed88 Writer Name 6075583" at bounding box center [510, 160] width 620 height 23
type input "\"
drag, startPoint x: 362, startPoint y: 126, endPoint x: 325, endPoint y: 127, distance: 36.7
click at [328, 127] on input "Left right" at bounding box center [565, 132] width 509 height 22
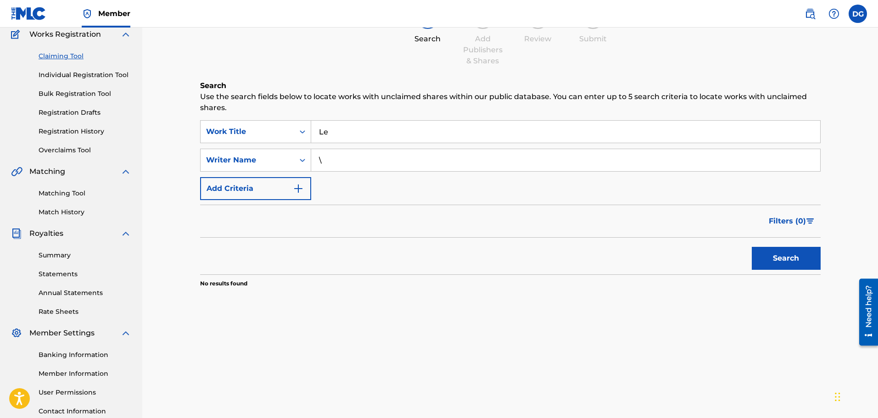
type input "L"
drag, startPoint x: 338, startPoint y: 157, endPoint x: 233, endPoint y: 159, distance: 105.5
click at [235, 159] on div "SearchWithCriteria64d56af2-6d6a-42f3-b37b-8a572002ed88 Writer Name \" at bounding box center [510, 160] width 620 height 23
click at [331, 128] on input "Search Form" at bounding box center [565, 132] width 509 height 22
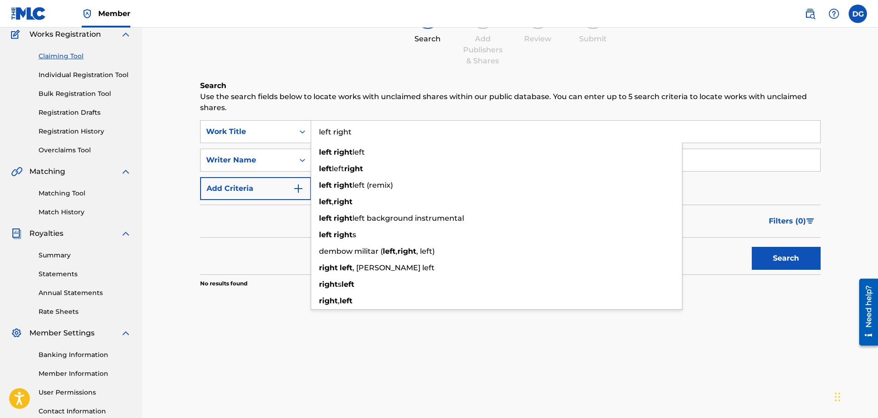
type input "left right"
drag, startPoint x: 272, startPoint y: 226, endPoint x: 301, endPoint y: 185, distance: 50.0
click at [273, 226] on div "Filters ( 0 )" at bounding box center [510, 221] width 620 height 33
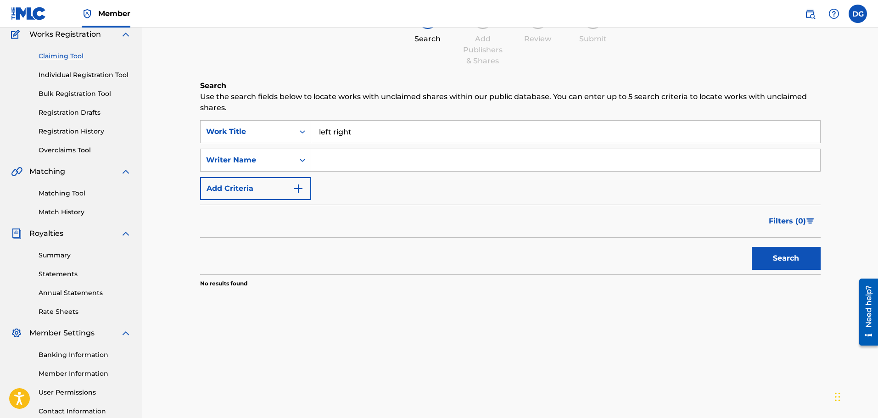
click at [343, 153] on input "Search Form" at bounding box center [565, 160] width 509 height 22
type input "jb2turnt"
click at [752, 247] on button "Search" at bounding box center [786, 258] width 69 height 23
click at [267, 162] on div "Writer Name" at bounding box center [247, 160] width 83 height 11
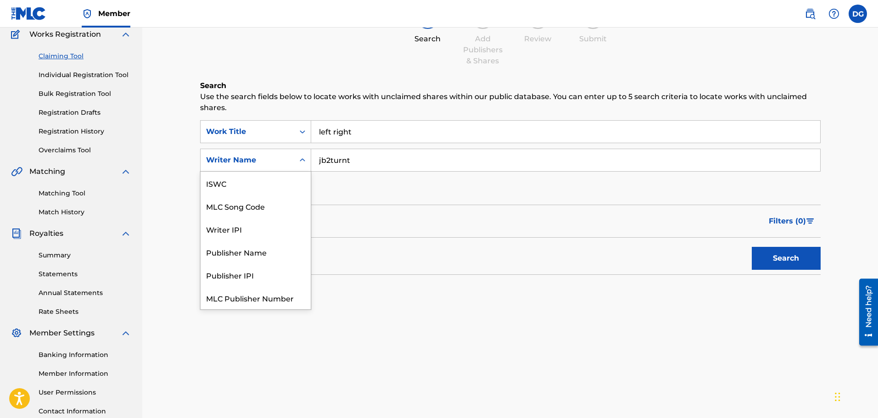
scroll to position [23, 0]
click at [355, 162] on input "jb2turnt" at bounding box center [565, 160] width 509 height 22
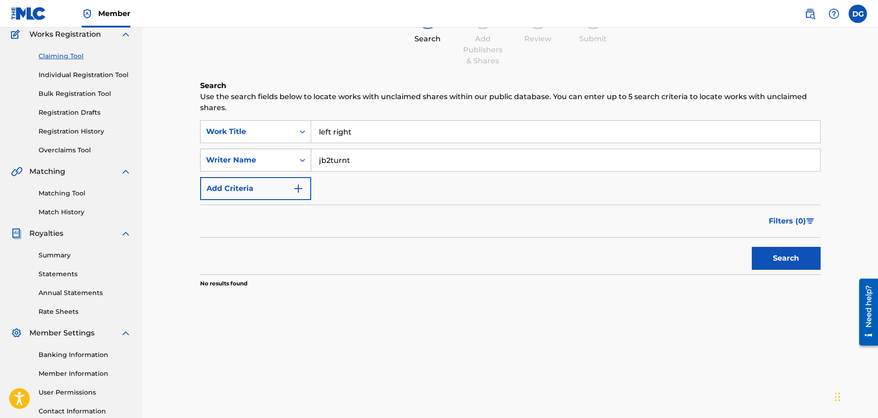
drag, startPoint x: 355, startPoint y: 162, endPoint x: 283, endPoint y: 158, distance: 72.1
click at [283, 158] on div "SearchWithCriteria64d56af2-6d6a-42f3-b37b-8a572002ed88 Writer Name jb2turnt" at bounding box center [510, 160] width 620 height 23
click at [352, 157] on input "jb2turnt" at bounding box center [565, 160] width 509 height 22
drag, startPoint x: 354, startPoint y: 157, endPoint x: 297, endPoint y: 163, distance: 57.6
click at [297, 163] on div "SearchWithCriteria64d56af2-6d6a-42f3-b37b-8a572002ed88 Writer Name jb2turnt" at bounding box center [510, 160] width 620 height 23
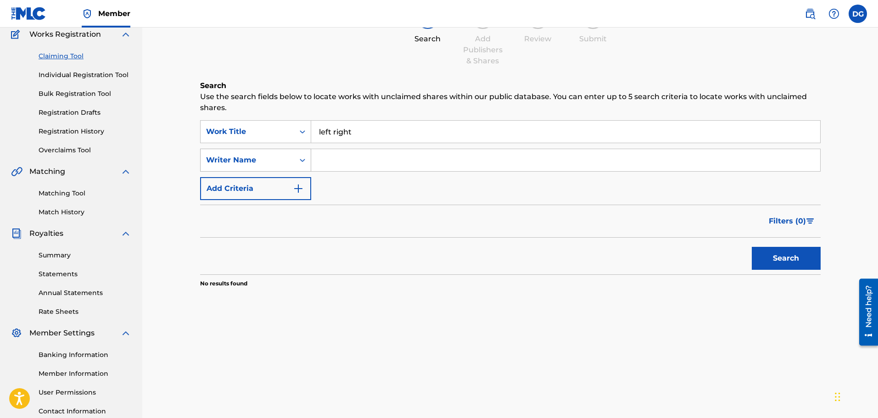
click at [297, 162] on div "Search Form" at bounding box center [302, 160] width 17 height 17
click at [788, 260] on button "Search" at bounding box center [786, 258] width 69 height 23
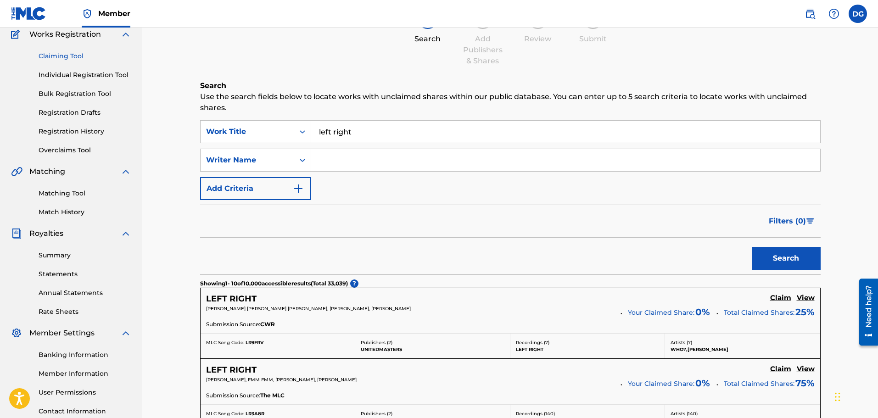
click at [369, 156] on input "Search Form" at bounding box center [565, 160] width 509 height 22
drag, startPoint x: 807, startPoint y: 252, endPoint x: 799, endPoint y: 248, distance: 8.8
click at [806, 252] on button "Search" at bounding box center [786, 258] width 69 height 23
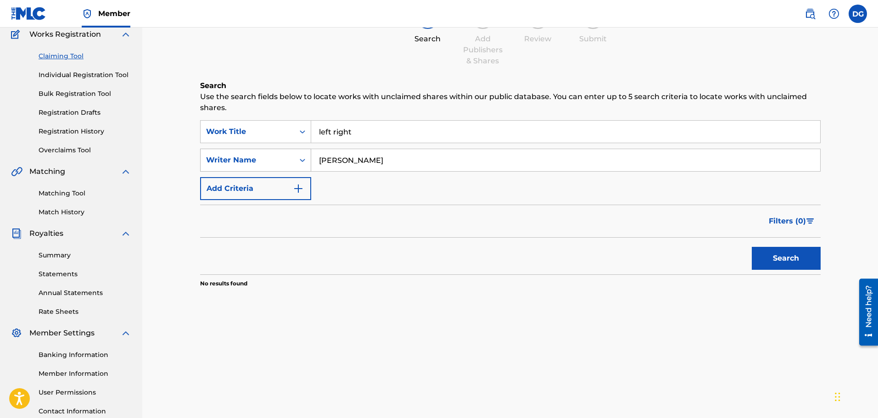
drag, startPoint x: 328, startPoint y: 158, endPoint x: 243, endPoint y: 160, distance: 84.9
click at [243, 160] on div "SearchWithCriteria64d56af2-6d6a-42f3-b37b-8a572002ed88 Writer Name [PERSON_NAME]" at bounding box center [510, 160] width 620 height 23
type input "2te"
click at [243, 161] on div "Writer Name" at bounding box center [247, 160] width 83 height 11
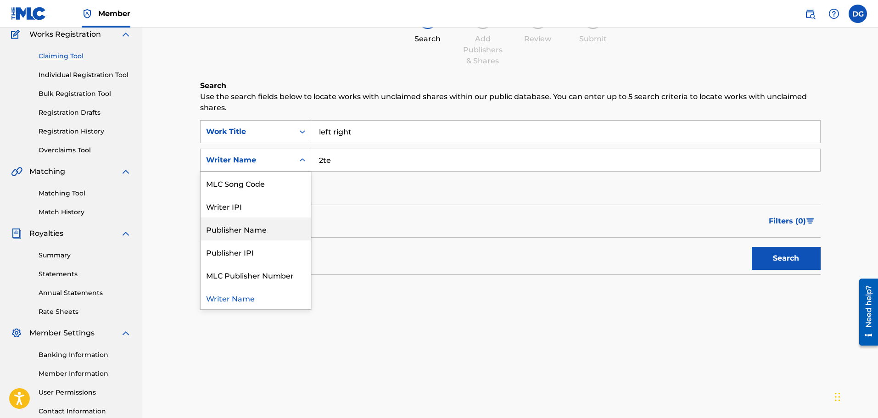
click at [263, 229] on div "Publisher Name" at bounding box center [256, 229] width 110 height 23
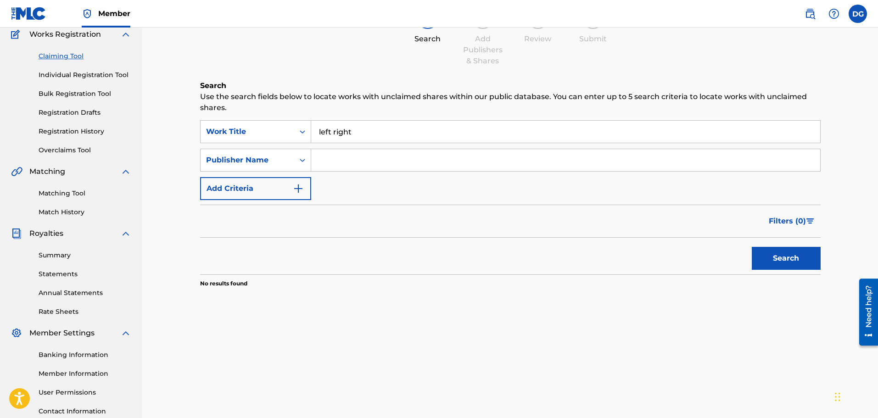
click at [334, 161] on input "Search Form" at bounding box center [565, 160] width 509 height 22
type input "jb2turnt"
click at [752, 247] on button "Search" at bounding box center [786, 258] width 69 height 23
drag, startPoint x: 408, startPoint y: 161, endPoint x: 277, endPoint y: 161, distance: 131.2
click at [277, 161] on div "SearchWithCriteria150cb6e3-eb6a-4e3c-988c-1432c8ece572 Publisher Name jb2turnt" at bounding box center [510, 160] width 620 height 23
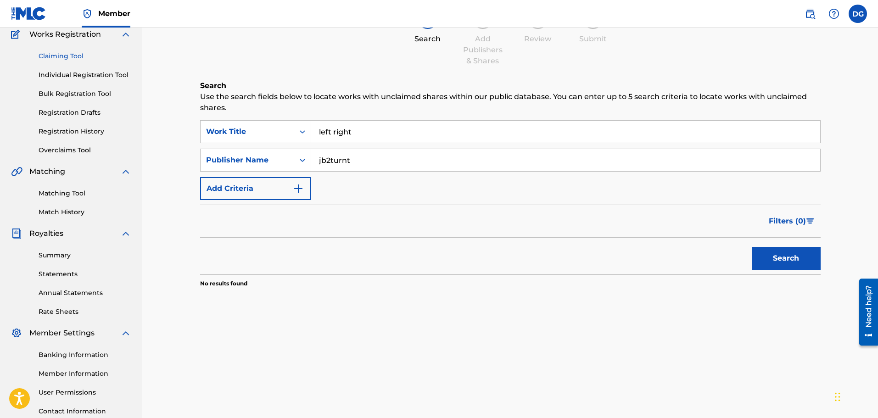
click at [279, 173] on div "SearchWithCriteria5d982719-e08f-4d60-b223-fa4fc9e581d0 Work Title left right Se…" at bounding box center [510, 160] width 620 height 80
click at [283, 188] on button "Add Criteria" at bounding box center [255, 188] width 111 height 23
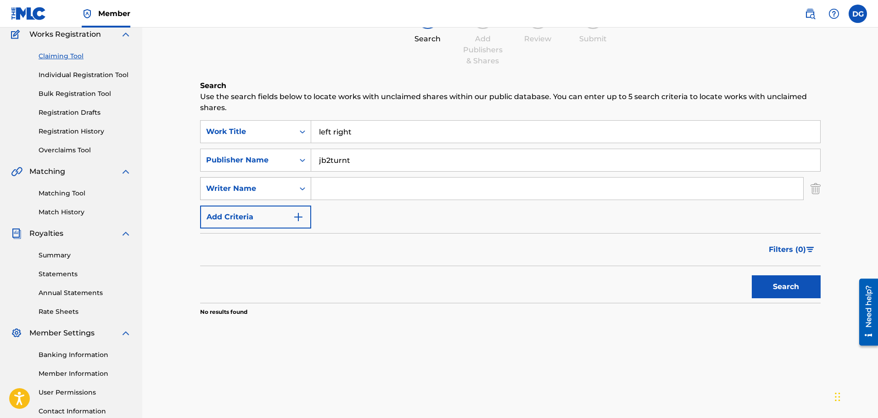
click at [304, 190] on icon "Search Form" at bounding box center [302, 188] width 9 height 9
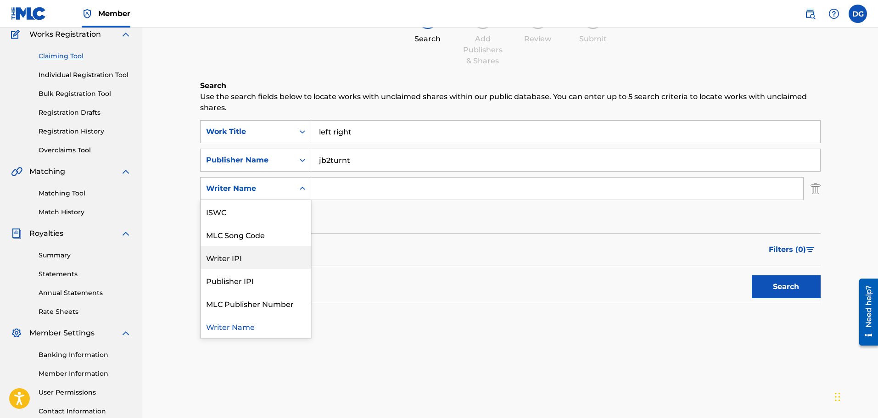
drag, startPoint x: 269, startPoint y: 257, endPoint x: 338, endPoint y: 200, distance: 88.7
click at [274, 252] on div "Writer IPI" at bounding box center [256, 257] width 110 height 23
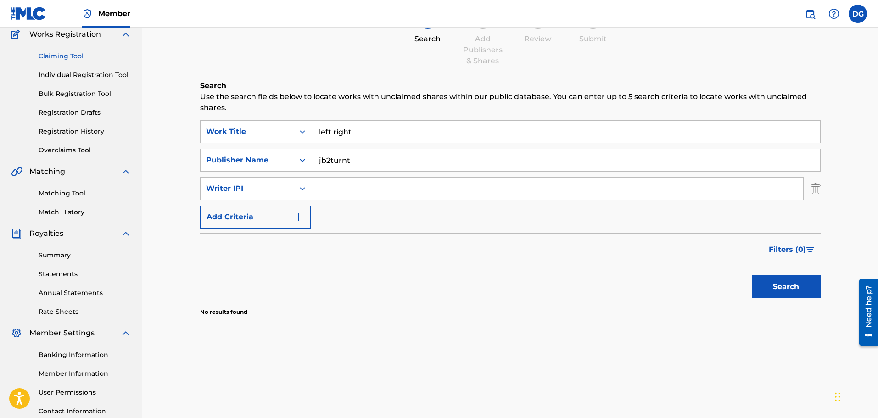
click at [344, 190] on input "Search Form" at bounding box center [557, 189] width 492 height 22
paste input "6075583"
type input "6075583"
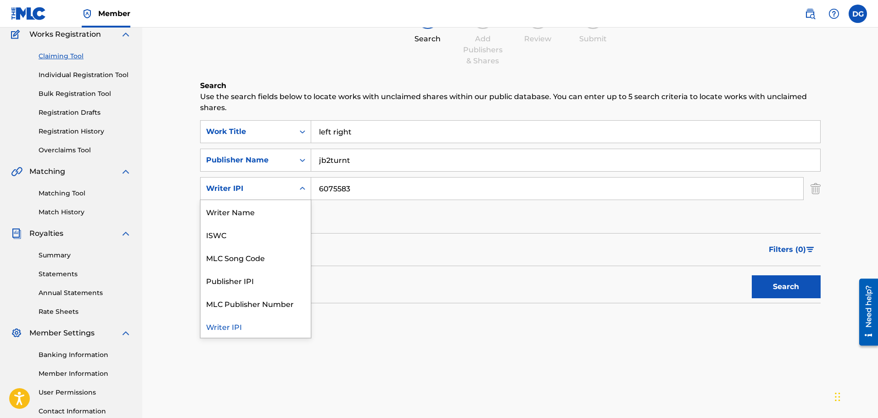
click at [280, 193] on div "Writer IPI" at bounding box center [247, 188] width 83 height 11
click at [279, 282] on div "Publisher IPI" at bounding box center [256, 280] width 110 height 23
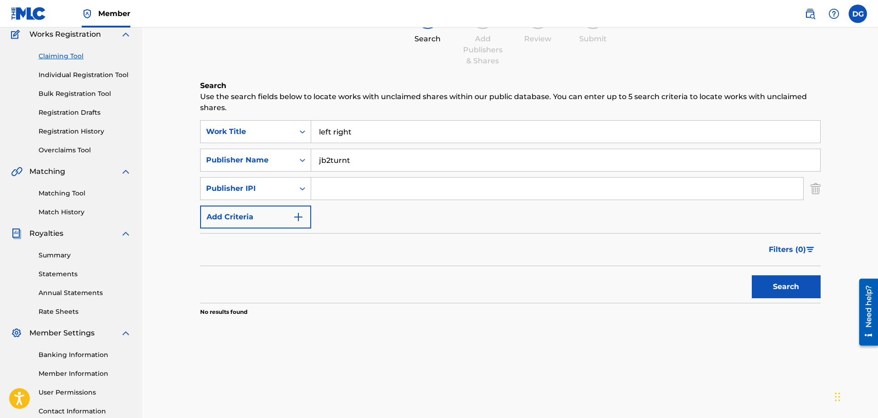
click at [389, 185] on input "Search Form" at bounding box center [557, 189] width 492 height 22
paste input "6075583"
type input "6075583"
click at [787, 290] on button "Search" at bounding box center [786, 286] width 69 height 23
drag, startPoint x: 414, startPoint y: 166, endPoint x: 282, endPoint y: 147, distance: 133.6
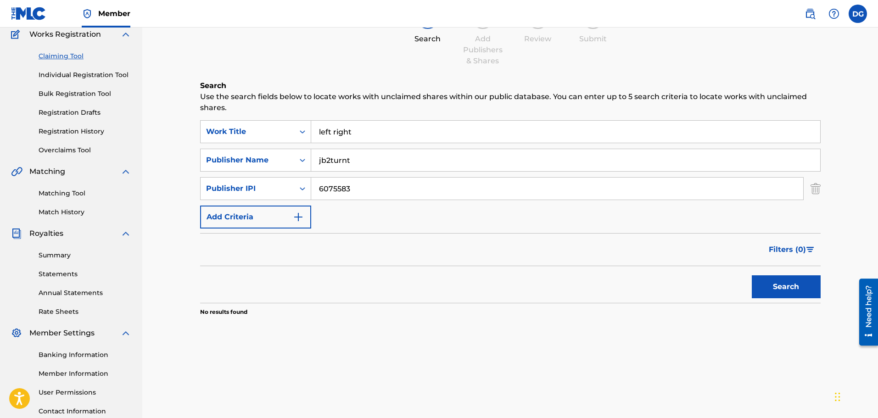
click at [289, 149] on div "SearchWithCriteria150cb6e3-eb6a-4e3c-988c-1432c8ece572 Publisher Name jb2turnt" at bounding box center [510, 160] width 620 height 23
click at [752, 275] on button "Search" at bounding box center [786, 286] width 69 height 23
drag, startPoint x: 402, startPoint y: 120, endPoint x: 184, endPoint y: 116, distance: 217.1
click at [164, 114] on div "Claiming Tool Search Add Publishers & Shares Review Submit Search Use the searc…" at bounding box center [510, 197] width 736 height 497
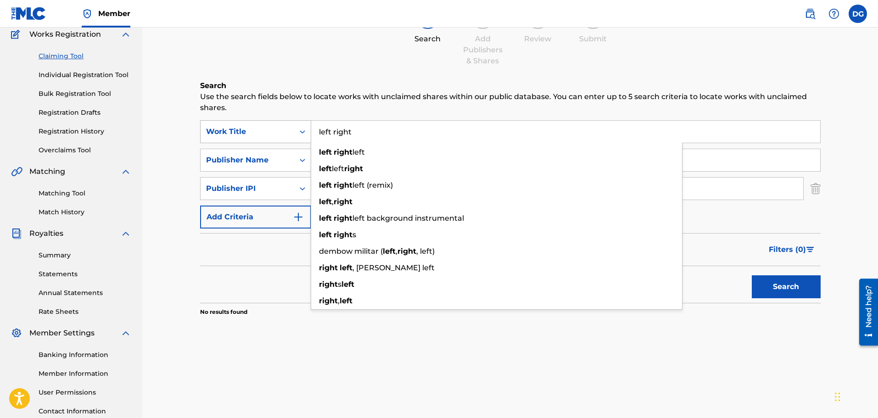
drag, startPoint x: 361, startPoint y: 132, endPoint x: 260, endPoint y: 128, distance: 101.0
click at [267, 129] on div "SearchWithCriteria5d982719-e08f-4d60-b223-fa4fc9e581d0 Work Title left right le…" at bounding box center [510, 131] width 620 height 23
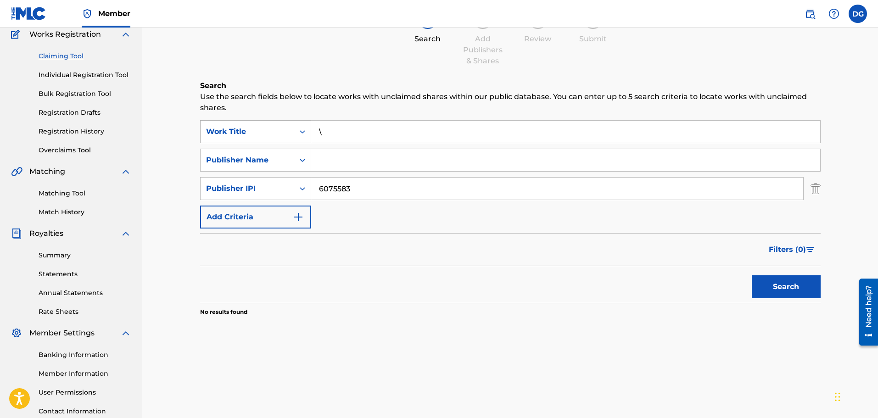
type input "\"
click at [752, 275] on button "Search" at bounding box center [786, 286] width 69 height 23
click at [268, 192] on div "Publisher IPI" at bounding box center [247, 188] width 83 height 11
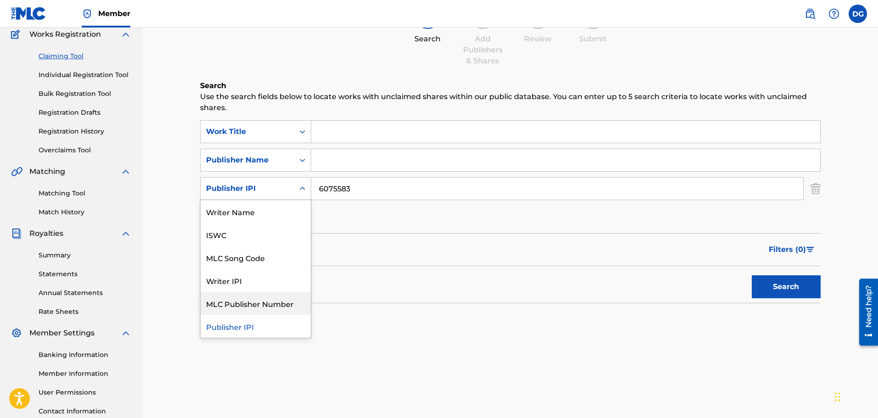
click at [264, 308] on div "MLC Publisher Number" at bounding box center [256, 303] width 110 height 23
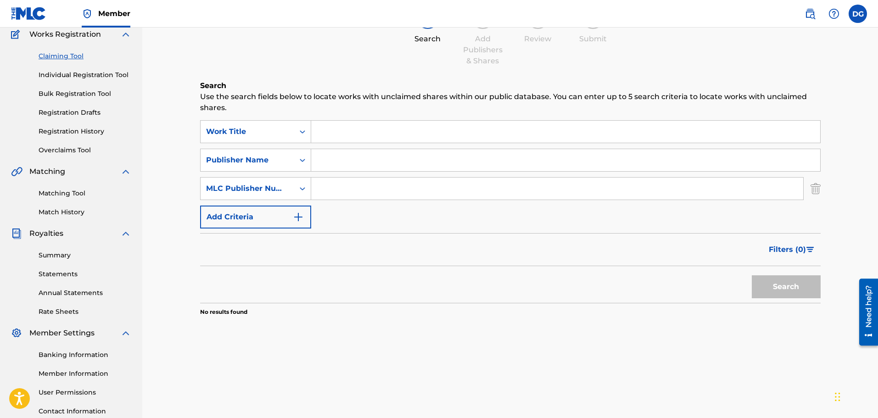
click at [358, 212] on div "SearchWithCriteria5d982719-e08f-4d60-b223-fa4fc9e581d0 Work Title SearchWithCri…" at bounding box center [510, 174] width 620 height 108
click at [377, 188] on input "Search Form" at bounding box center [557, 189] width 492 height 22
paste input "6075583"
type input "6075583"
click at [752, 275] on button "Search" at bounding box center [786, 286] width 69 height 23
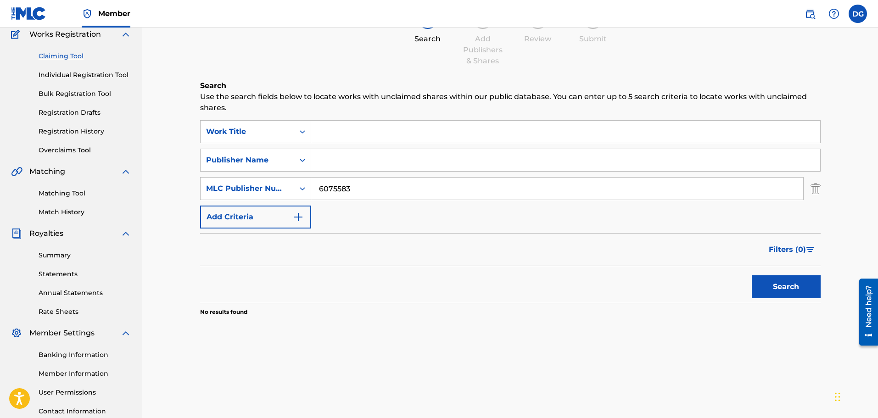
click at [265, 201] on div "SearchWithCriteria5d982719-e08f-4d60-b223-fa4fc9e581d0 Work Title SearchWithCri…" at bounding box center [510, 174] width 620 height 108
click at [282, 179] on div "MLC Publisher Number" at bounding box center [255, 188] width 111 height 23
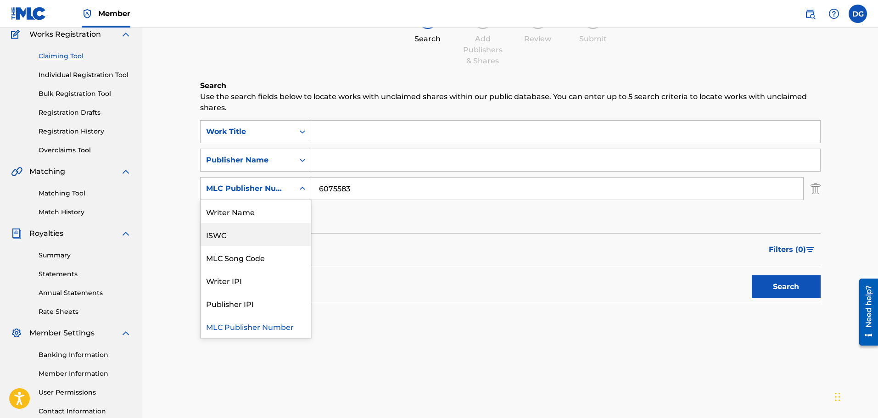
click at [256, 232] on div "ISWC" at bounding box center [256, 234] width 110 height 23
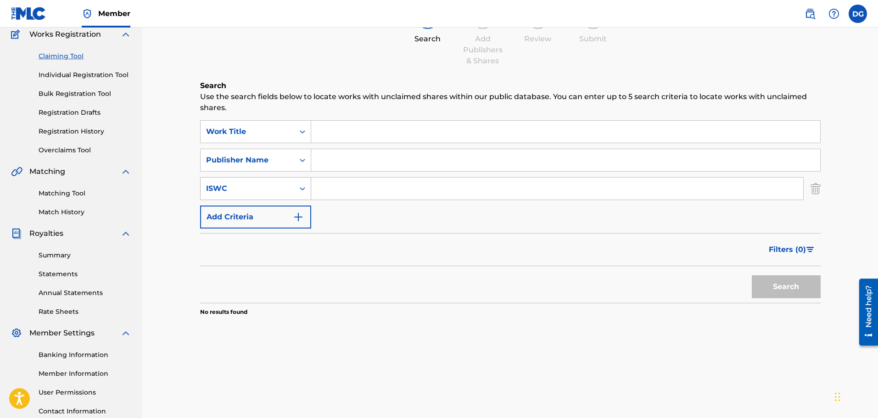
drag, startPoint x: 313, startPoint y: 201, endPoint x: 282, endPoint y: 196, distance: 31.5
click at [287, 196] on div "SearchWithCriteria5b45145d-a01a-4cfa-bd96-9f95974ecf5b ISWC" at bounding box center [510, 188] width 620 height 23
paste input "6075583"
type input "6075583"
click at [752, 275] on button "Search" at bounding box center [786, 286] width 69 height 23
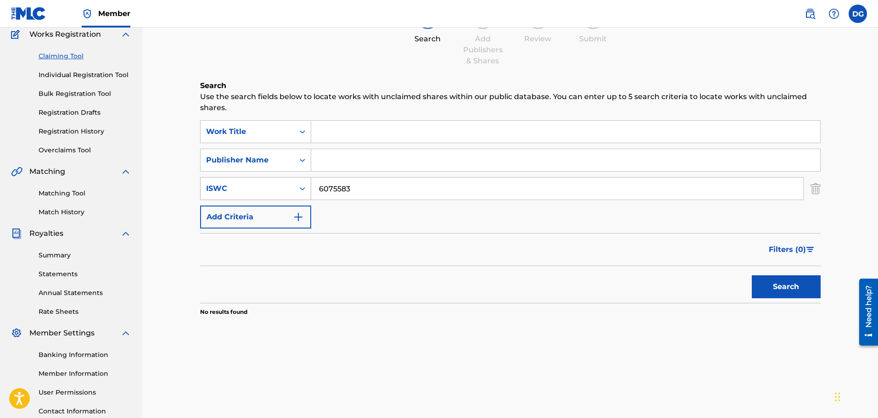
click at [291, 190] on div "ISWC" at bounding box center [248, 188] width 94 height 17
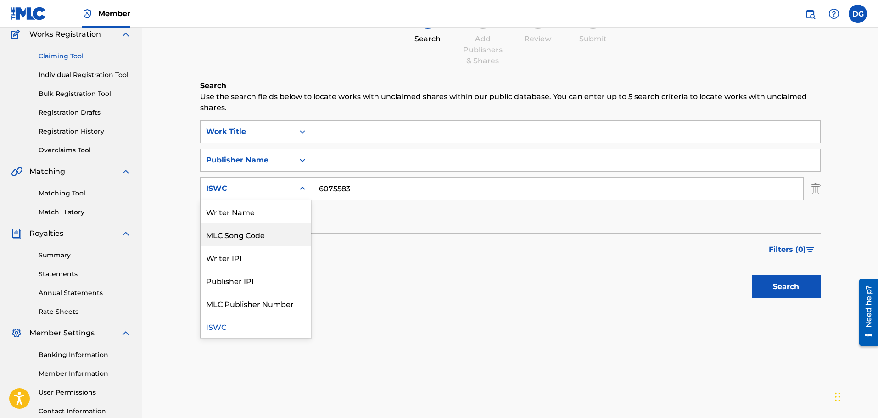
click at [260, 235] on div "MLC Song Code" at bounding box center [256, 234] width 110 height 23
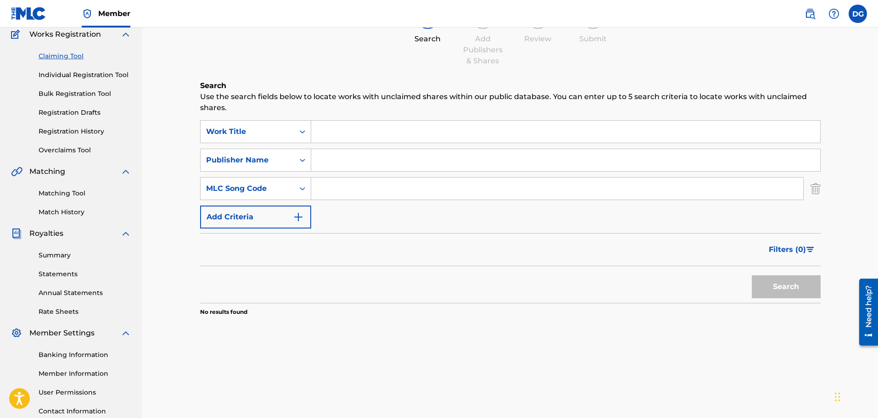
click at [386, 184] on input "Search Form" at bounding box center [557, 189] width 492 height 22
paste input "6075583"
type input "6075583"
click at [752, 275] on button "Search" at bounding box center [786, 286] width 69 height 23
click at [275, 193] on div "MLC Song Code" at bounding box center [247, 188] width 83 height 11
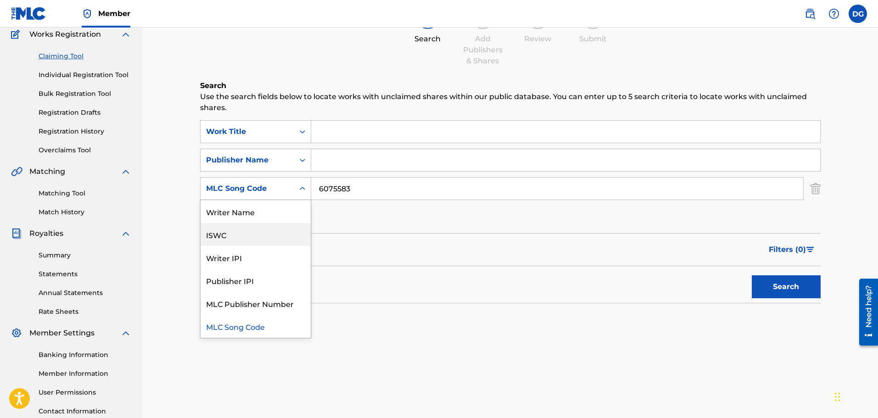
click at [270, 236] on div "ISWC" at bounding box center [256, 234] width 110 height 23
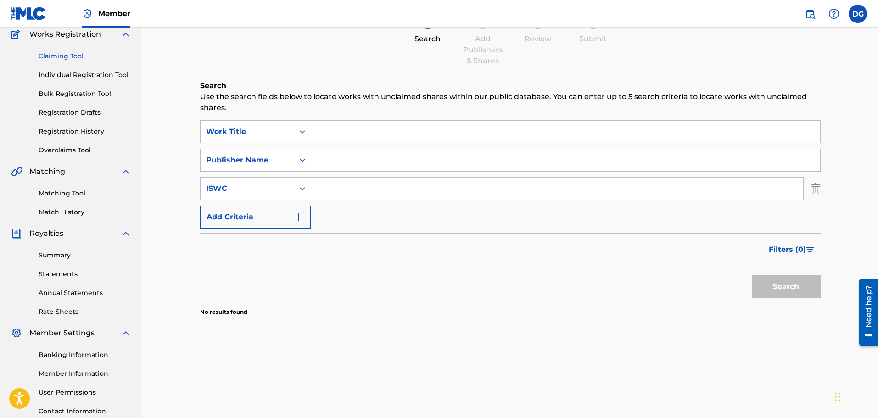
click at [398, 186] on input "Search Form" at bounding box center [557, 189] width 492 height 22
paste input "6075583"
type input "6075583"
click at [752, 275] on button "Search" at bounding box center [786, 286] width 69 height 23
